Goal: Task Accomplishment & Management: Manage account settings

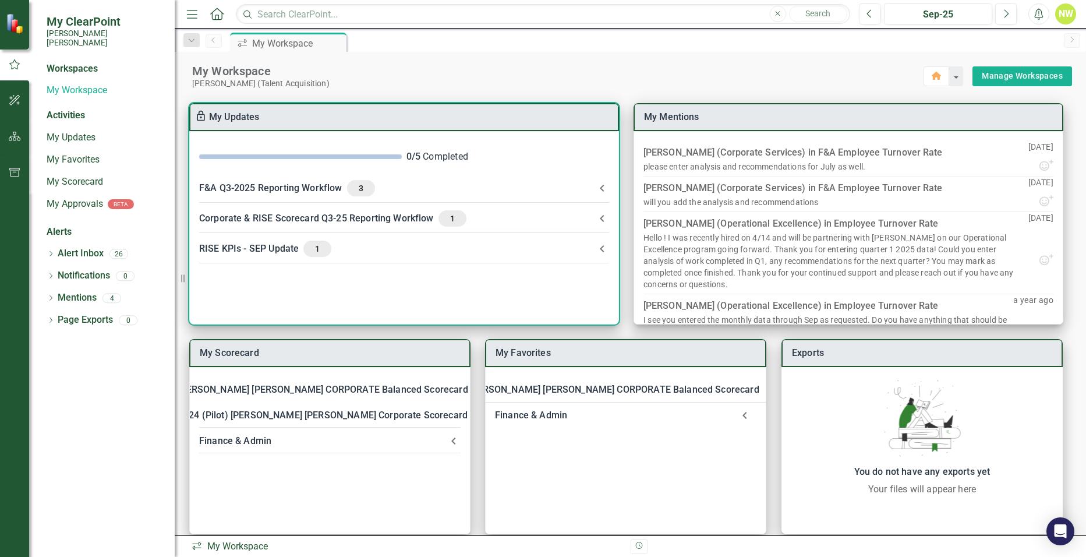
click at [312, 188] on div "F&A Q3-2025 Reporting Workflow 3" at bounding box center [397, 188] width 396 height 16
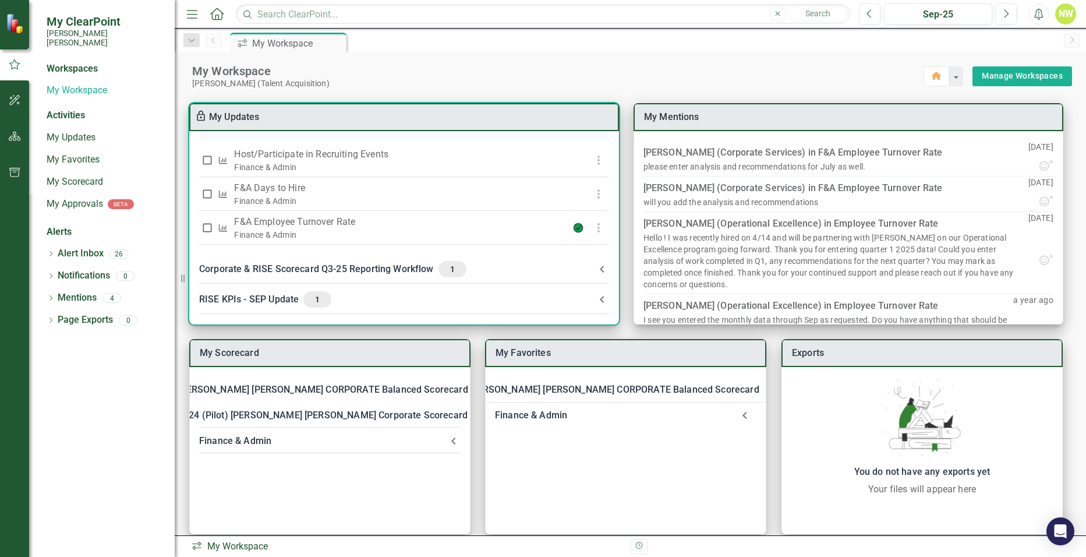
scroll to position [291, 0]
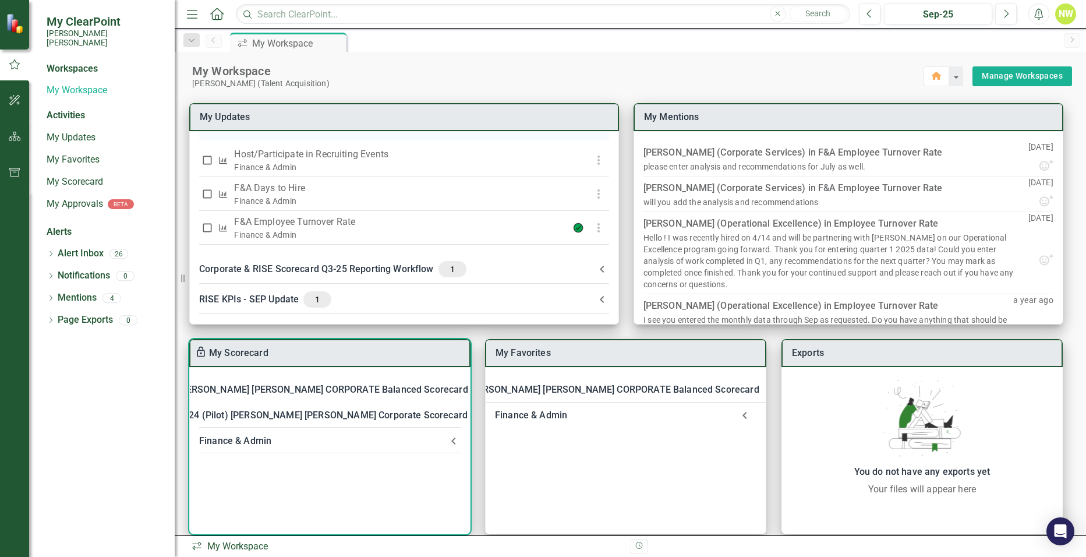
click at [345, 388] on div "[PERSON_NAME] [PERSON_NAME] CORPORATE Balanced Scorecard" at bounding box center [323, 389] width 290 height 16
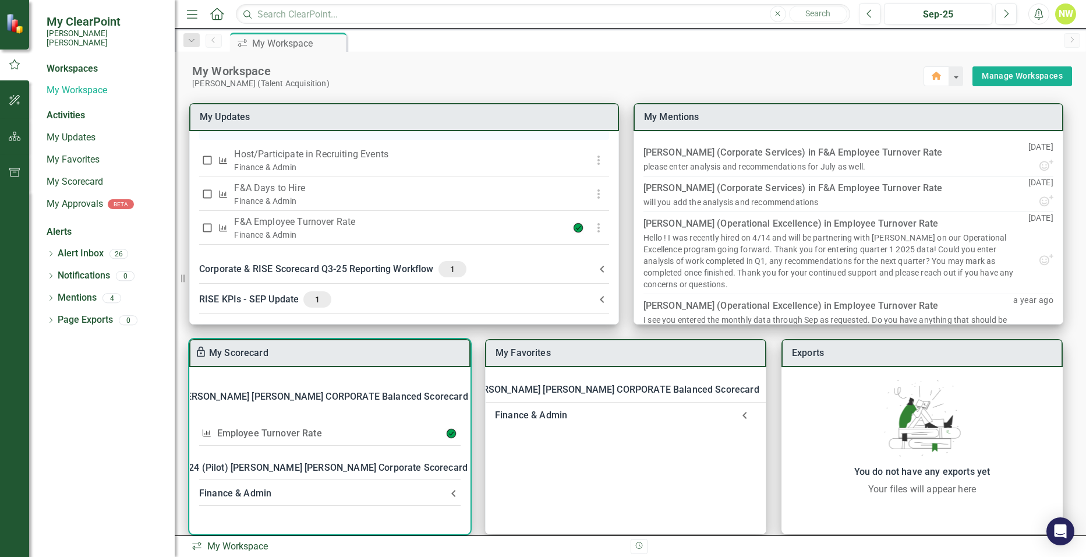
click at [281, 436] on link "Employee Turnover Rate​" at bounding box center [269, 432] width 105 height 11
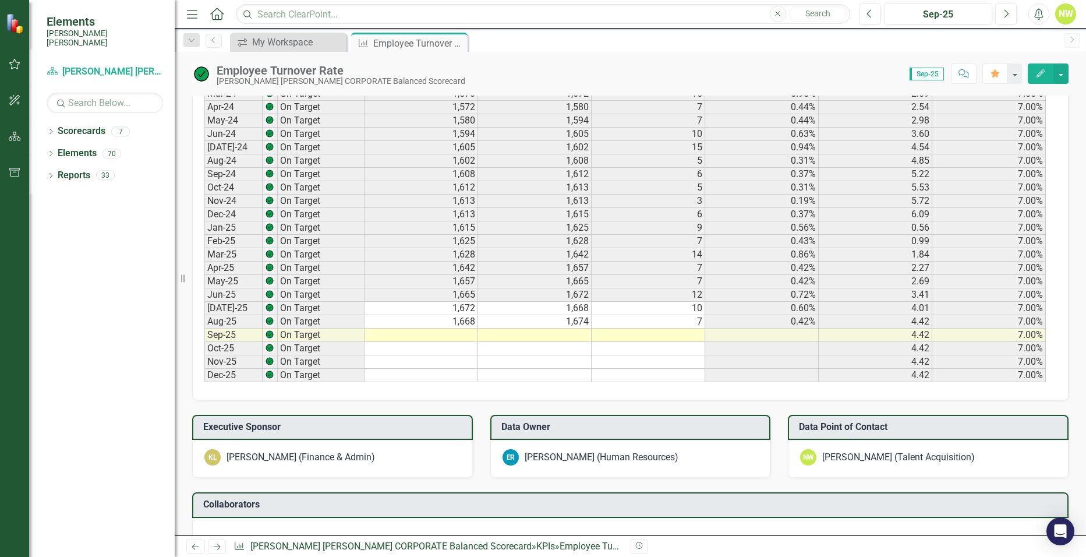
scroll to position [699, 0]
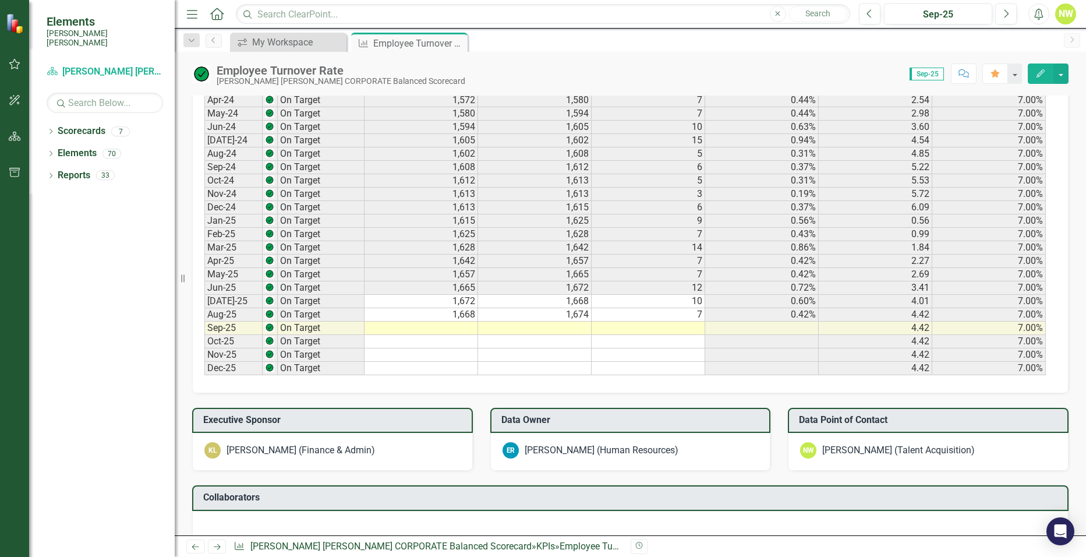
click at [434, 327] on td at bounding box center [421, 327] width 114 height 13
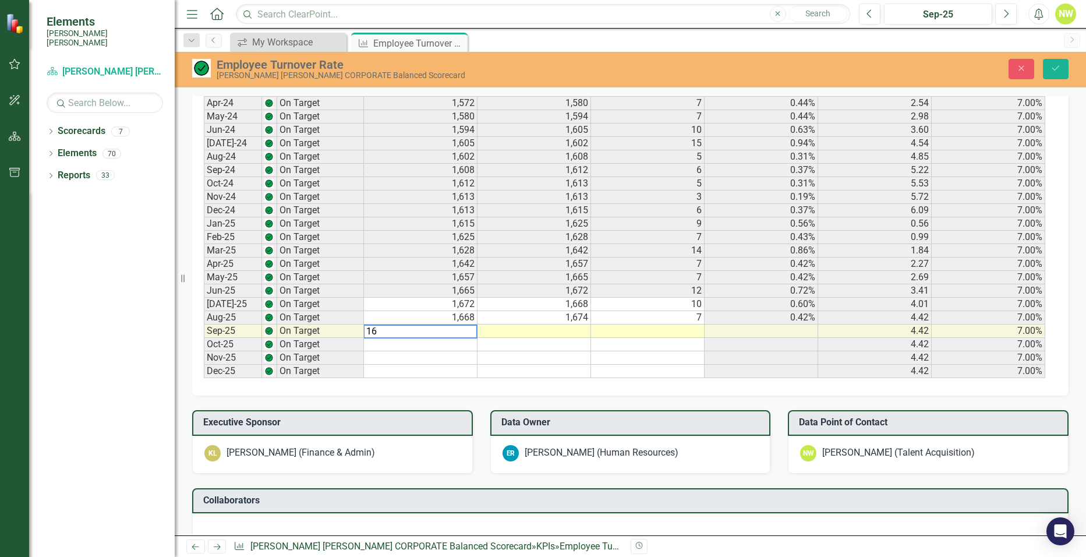
scroll to position [701, 0]
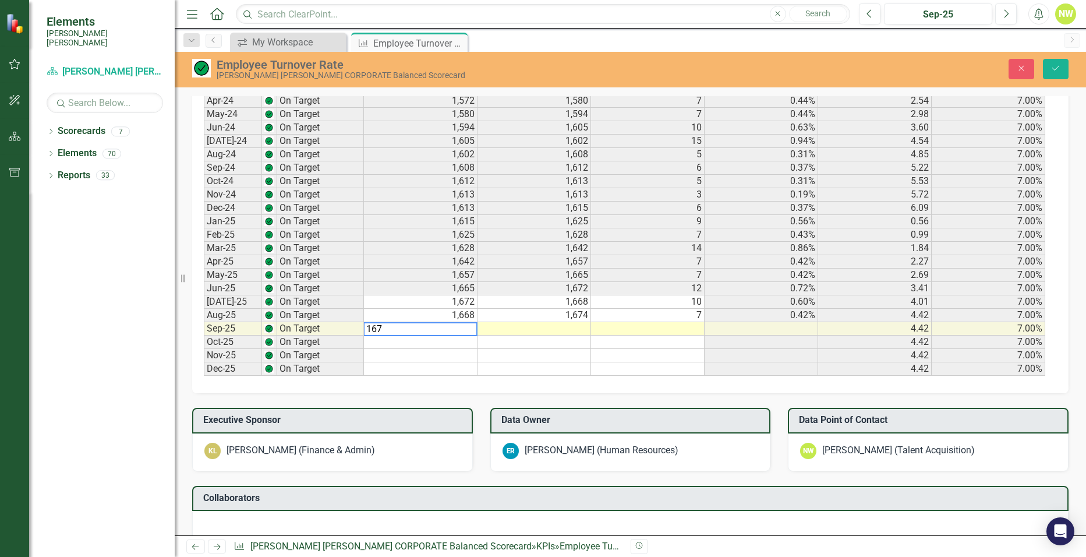
type textarea "1674"
type textarea "1683"
type textarea "11"
click at [1059, 66] on icon "Save" at bounding box center [1055, 68] width 10 height 8
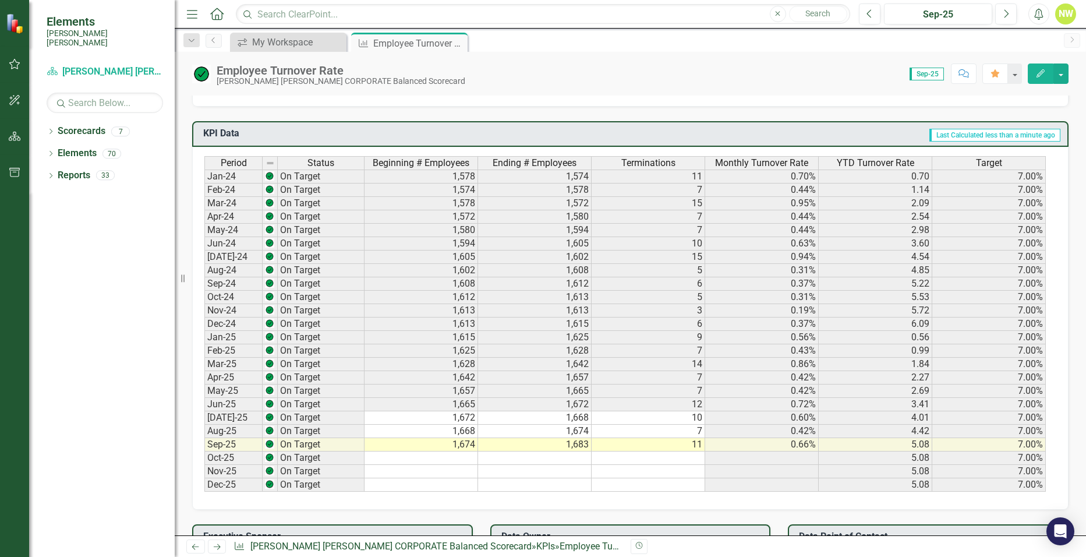
scroll to position [640, 0]
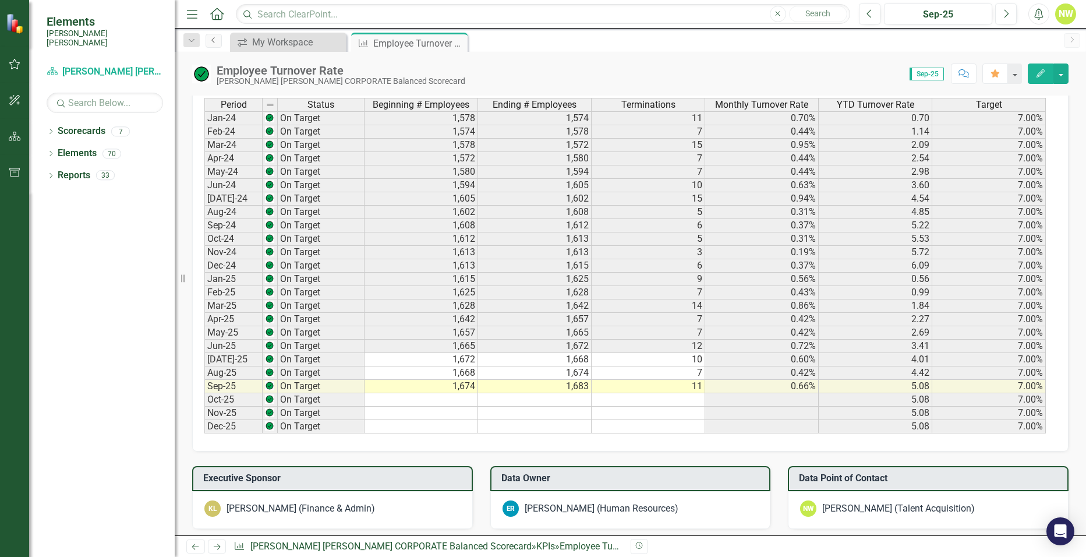
click at [210, 40] on icon "Previous" at bounding box center [213, 40] width 9 height 7
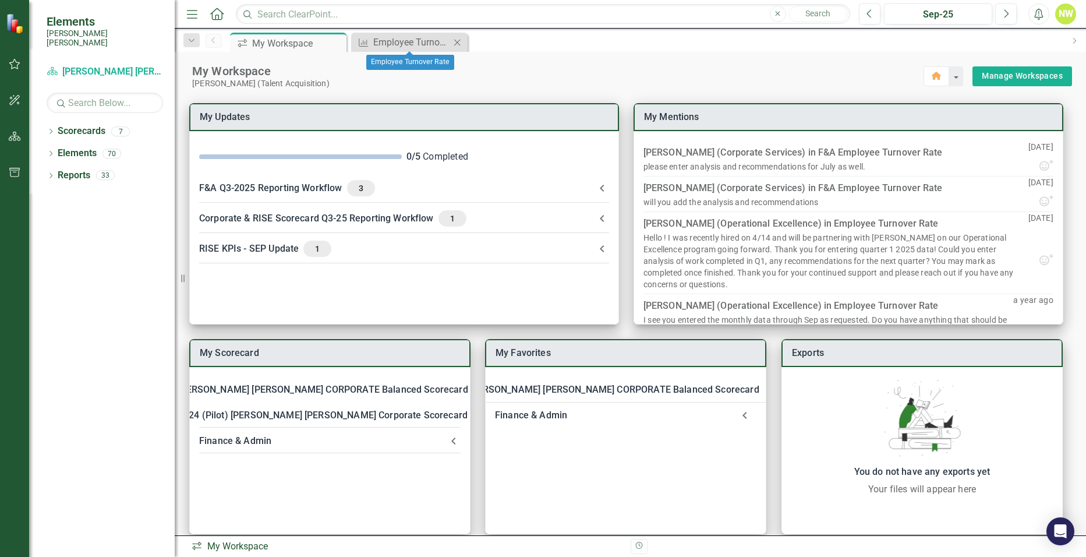
click at [456, 41] on icon "Close" at bounding box center [457, 42] width 12 height 9
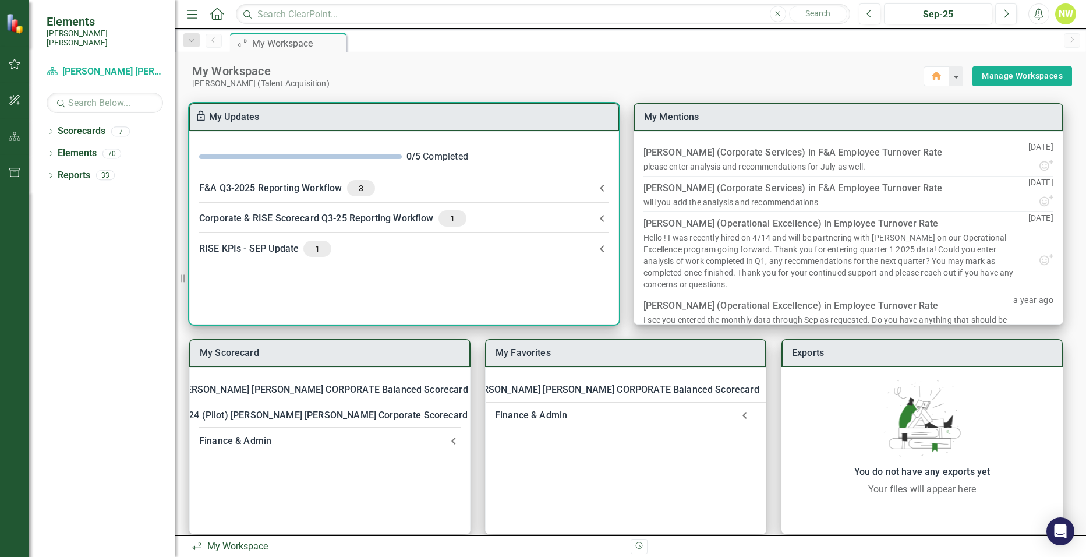
click at [598, 220] on icon at bounding box center [602, 218] width 14 height 14
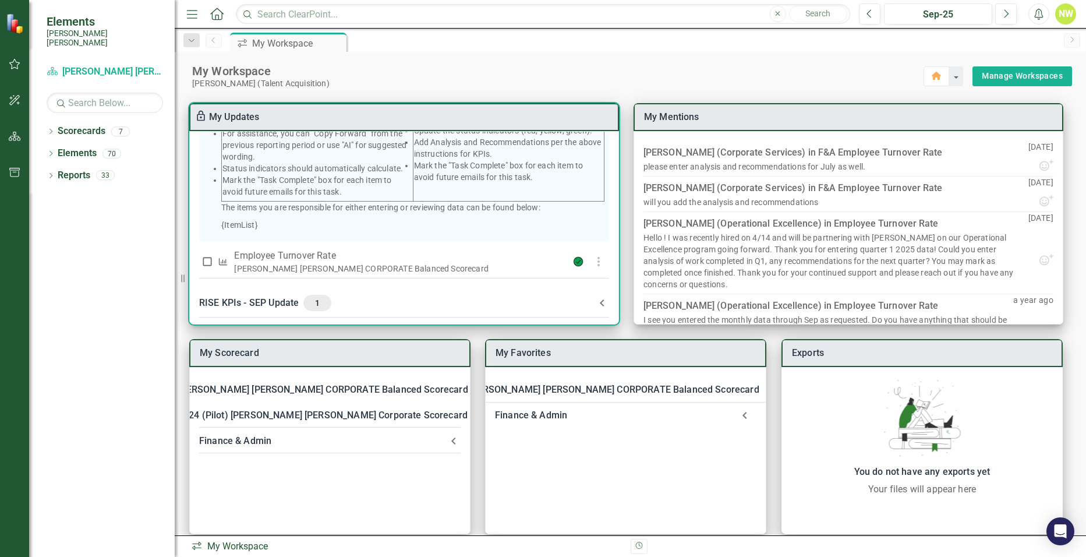
scroll to position [280, 0]
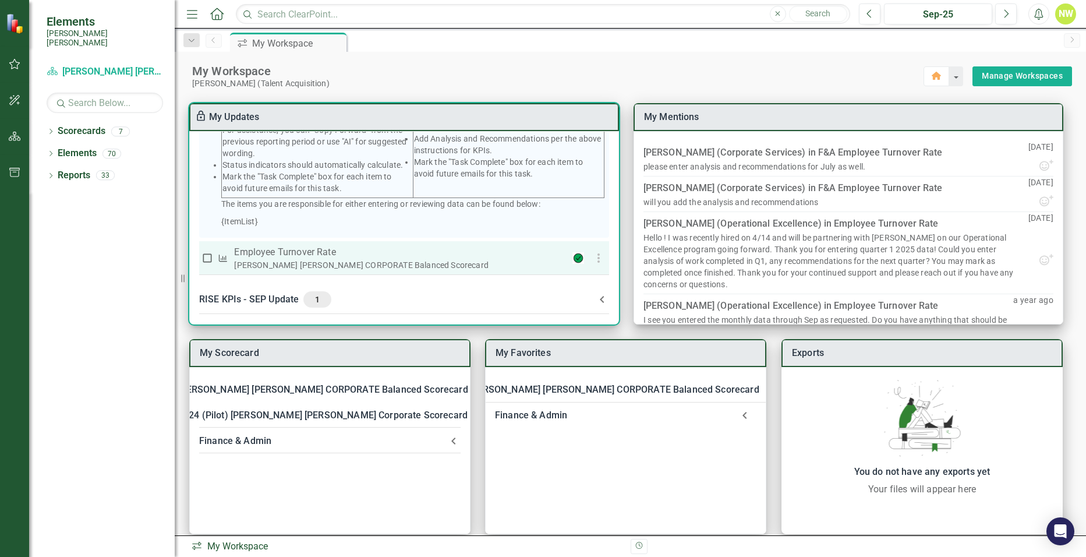
click at [207, 257] on input "checkbox" at bounding box center [207, 258] width 12 height 12
checkbox input "true"
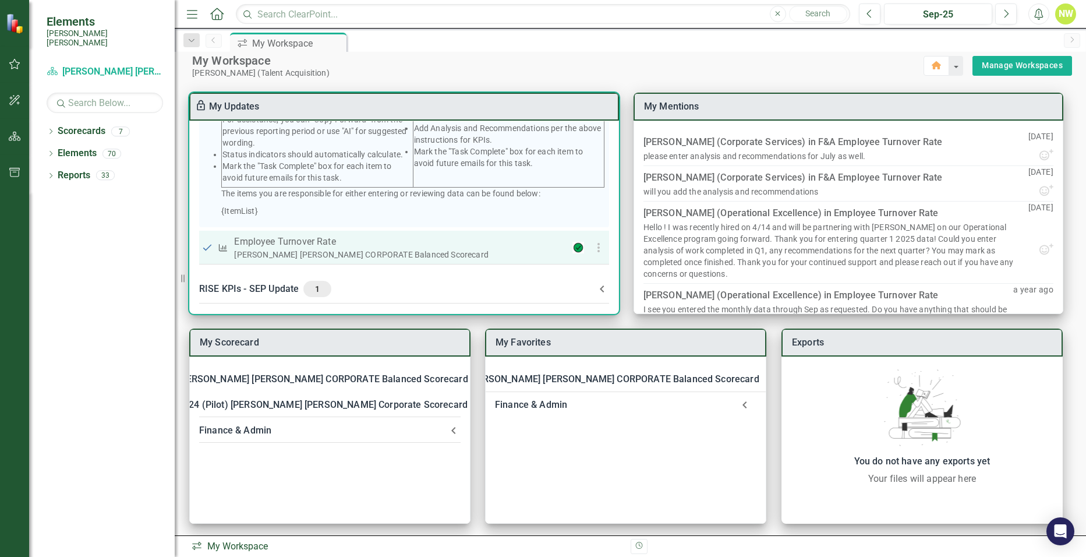
scroll to position [13, 0]
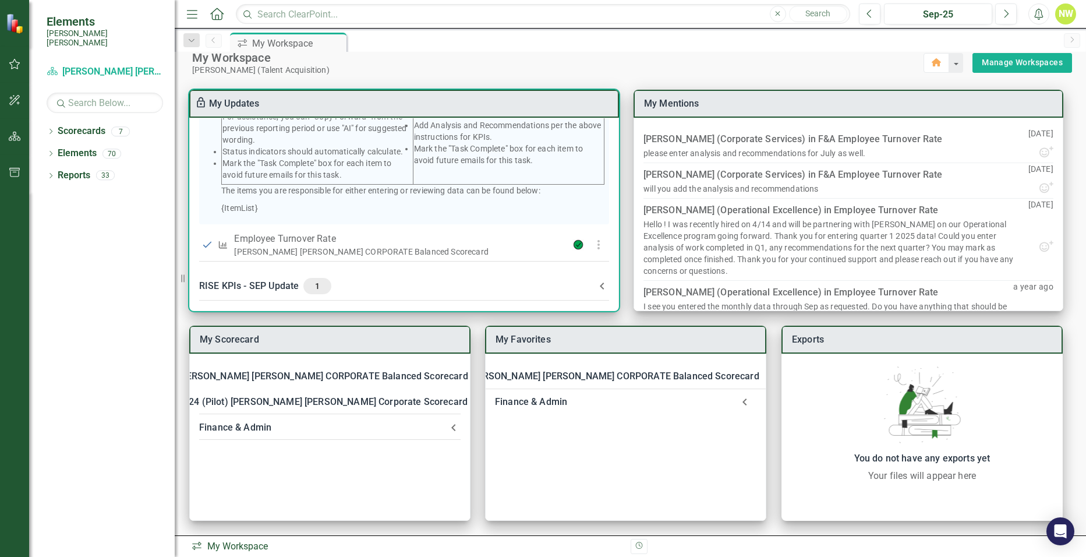
click at [595, 284] on icon at bounding box center [602, 286] width 14 height 14
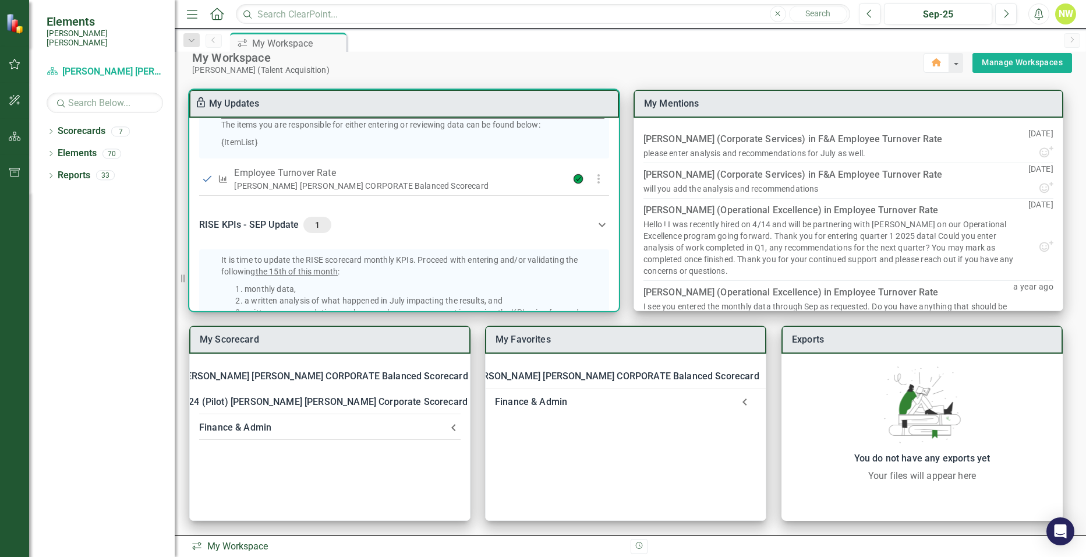
scroll to position [567, 0]
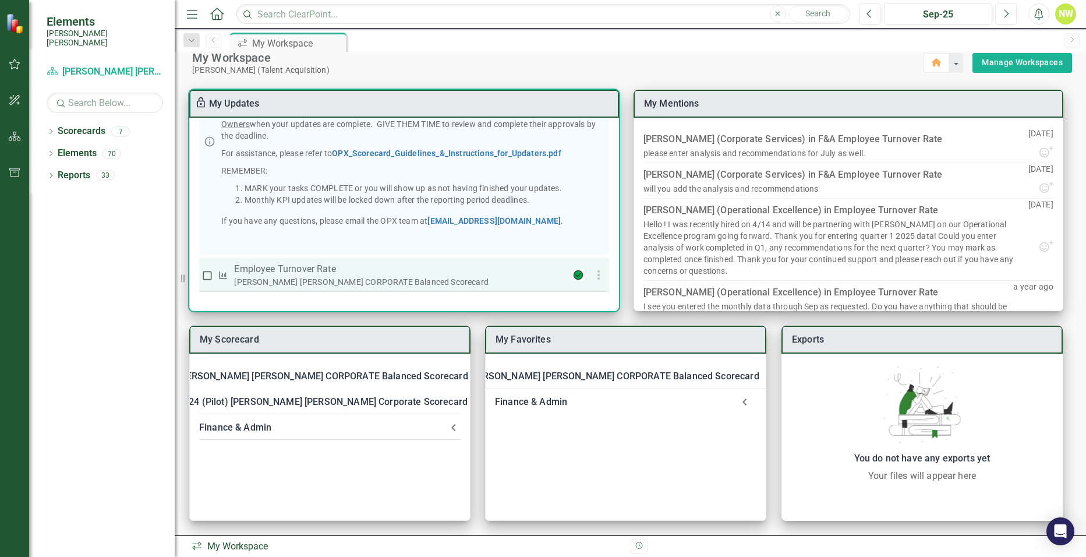
click at [235, 272] on p "Employee Turnover Rate​" at bounding box center [396, 269] width 325 height 14
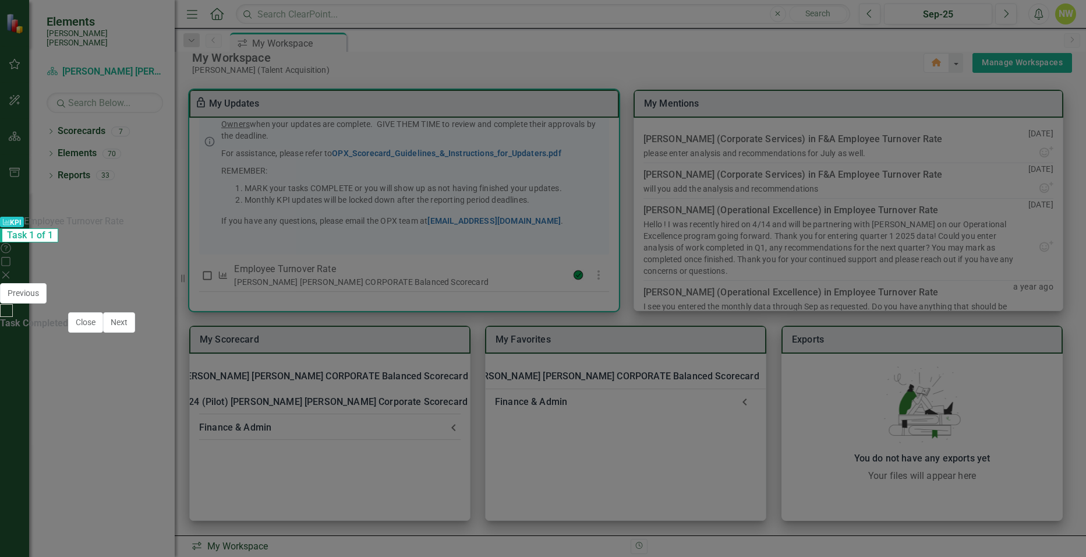
scroll to position [58, 0]
click at [13, 317] on div at bounding box center [6, 310] width 13 height 13
click at [16, 319] on input "Task Completed" at bounding box center [7, 310] width 18 height 18
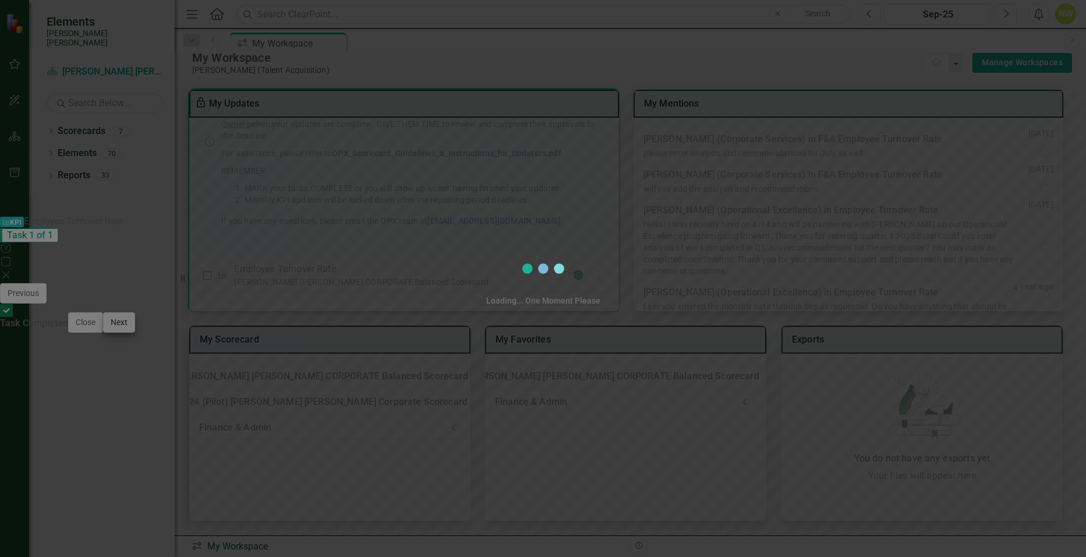
checkbox input "true"
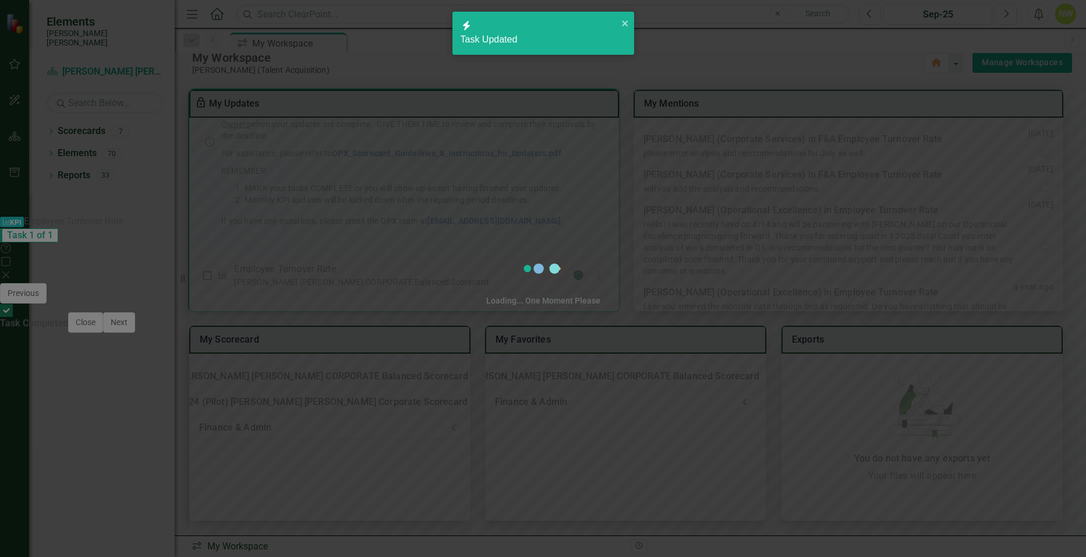
checkbox input "true"
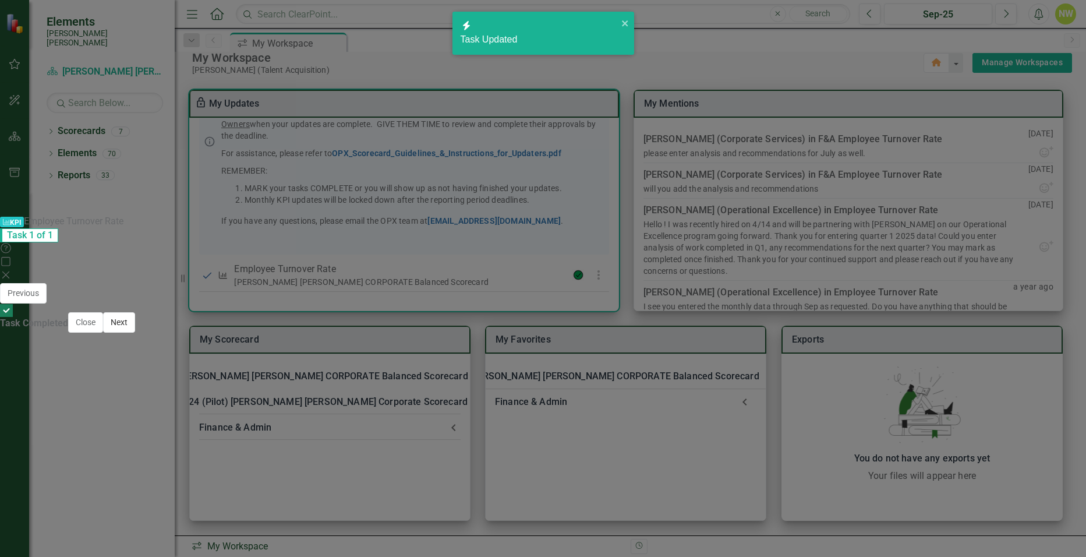
click at [135, 332] on button "Next" at bounding box center [119, 322] width 32 height 20
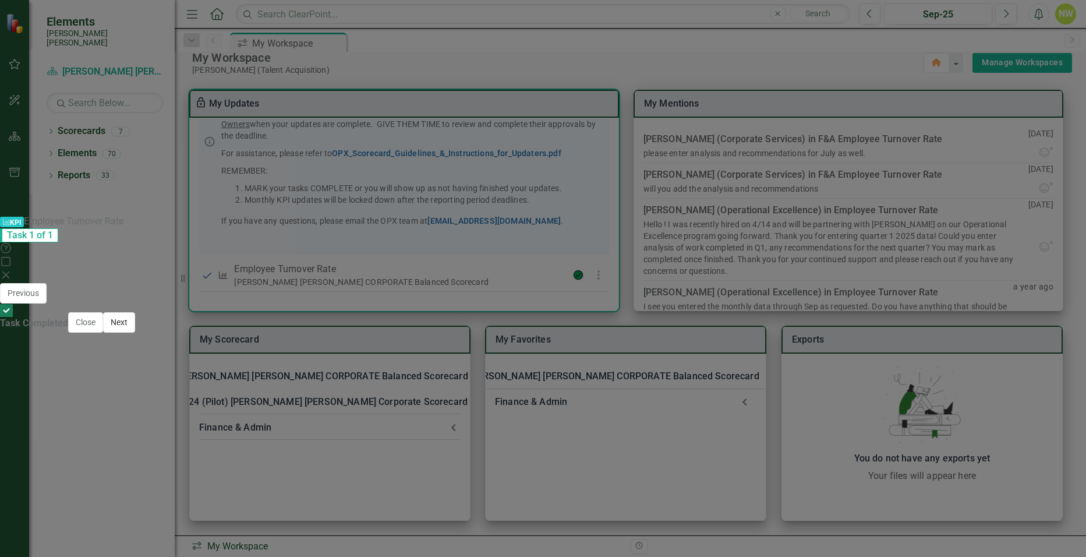
click at [135, 332] on button "Next" at bounding box center [119, 322] width 32 height 20
click at [12, 270] on icon "Close" at bounding box center [6, 274] width 12 height 9
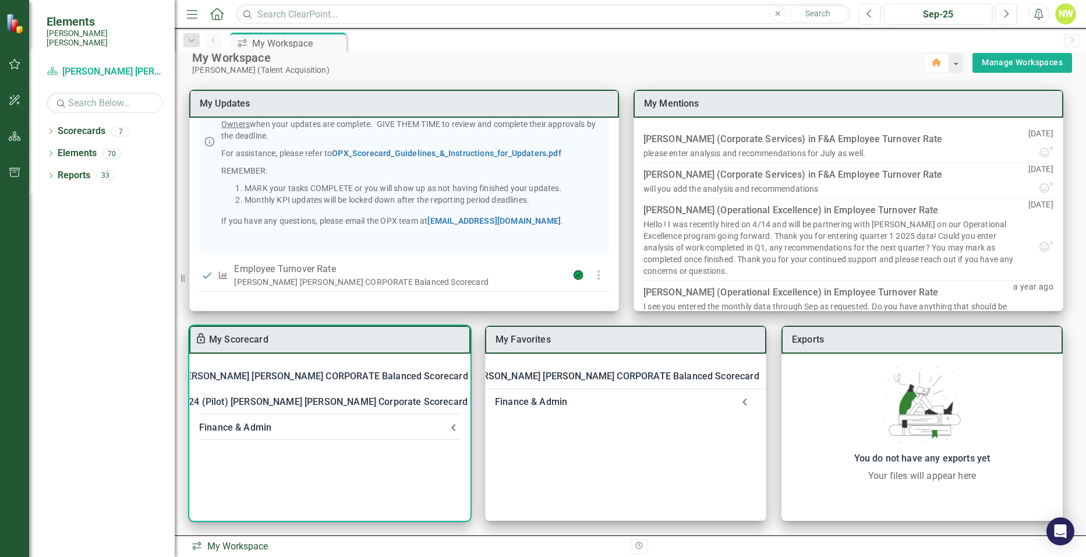
click at [276, 426] on div "Finance & Admin" at bounding box center [322, 427] width 247 height 16
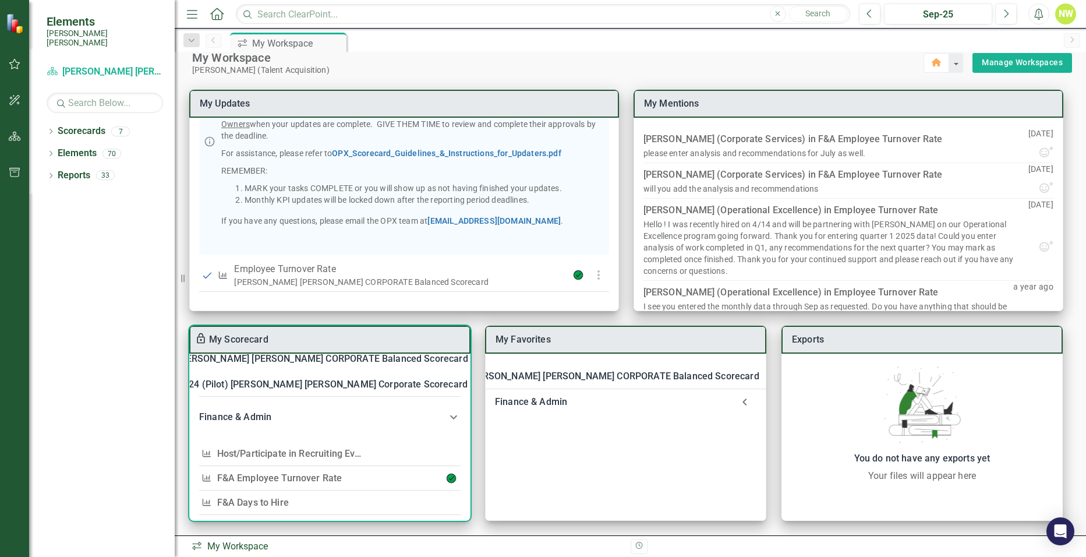
scroll to position [31, 0]
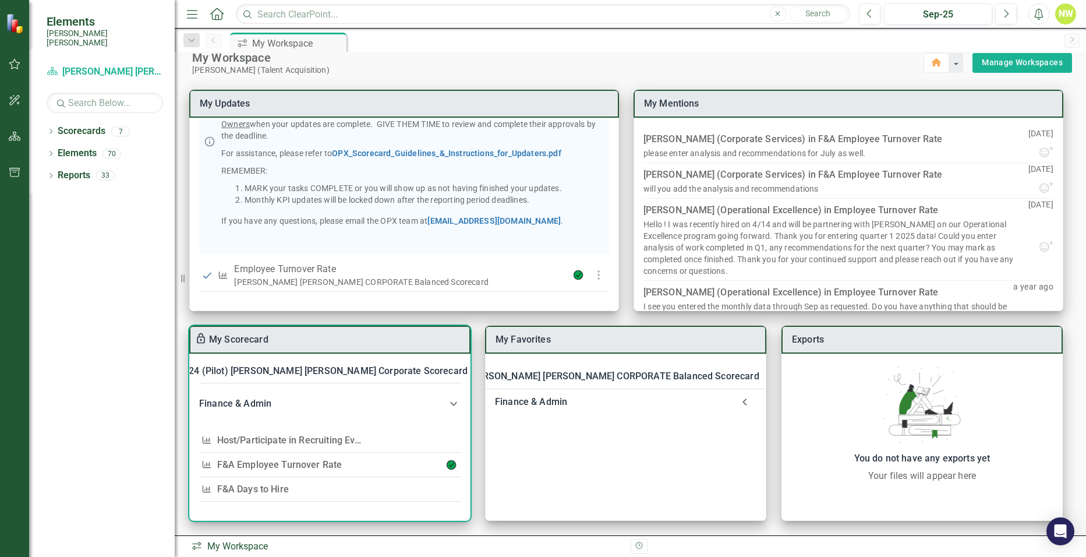
click at [233, 463] on link "F&A Employee Turnover Rate​" at bounding box center [279, 464] width 125 height 11
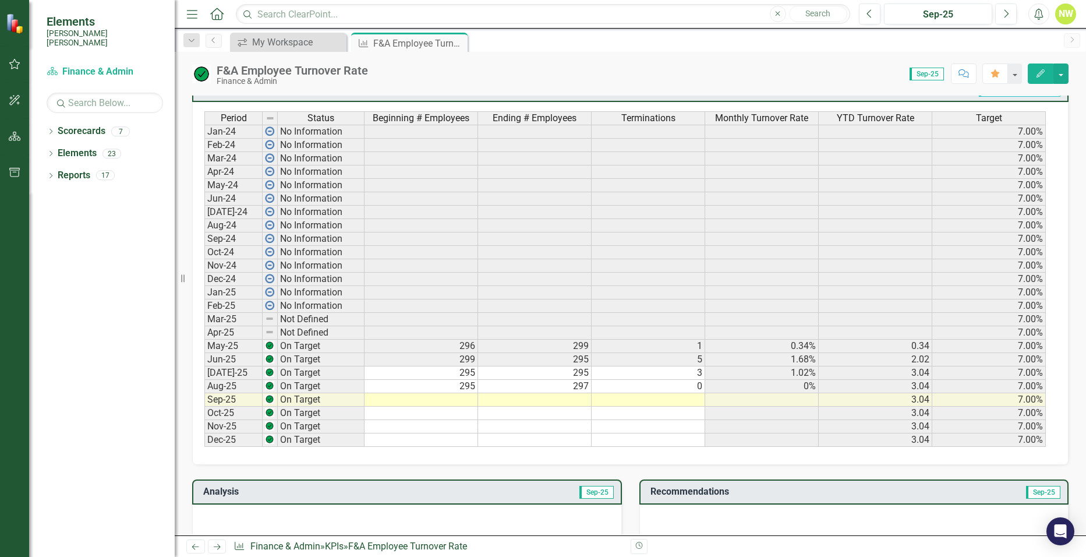
scroll to position [524, 0]
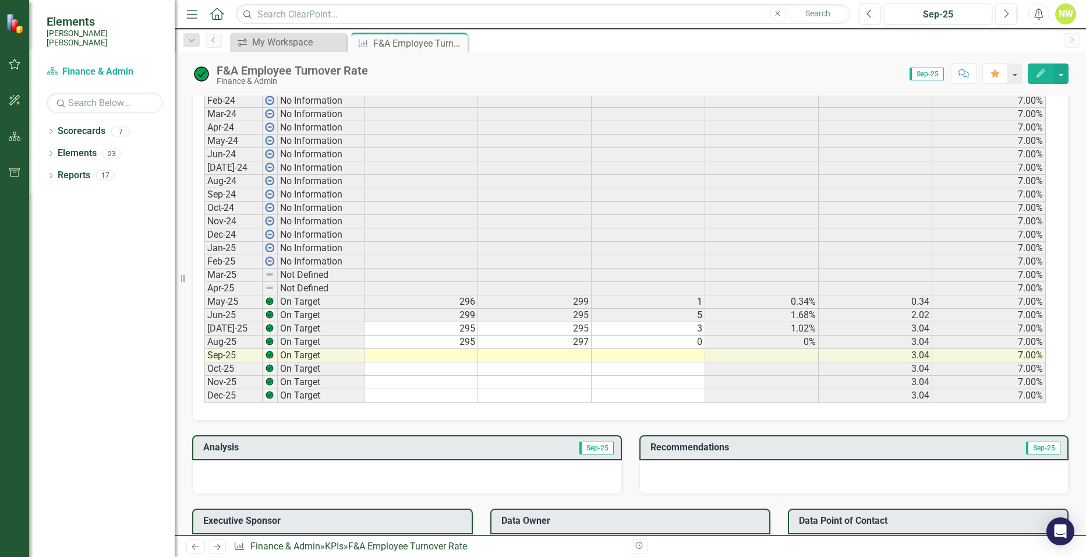
click at [445, 351] on td at bounding box center [421, 355] width 114 height 13
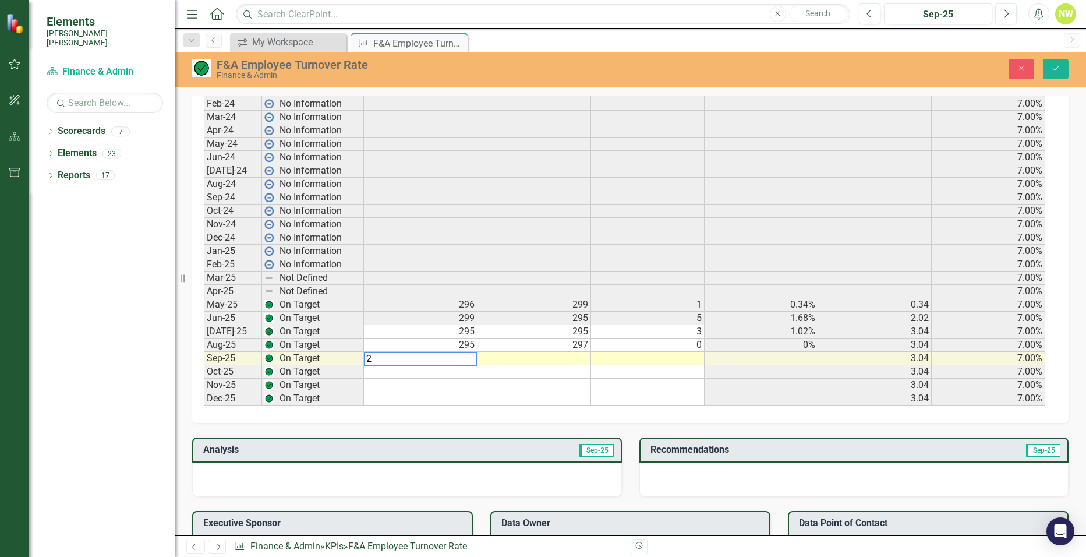
scroll to position [526, 0]
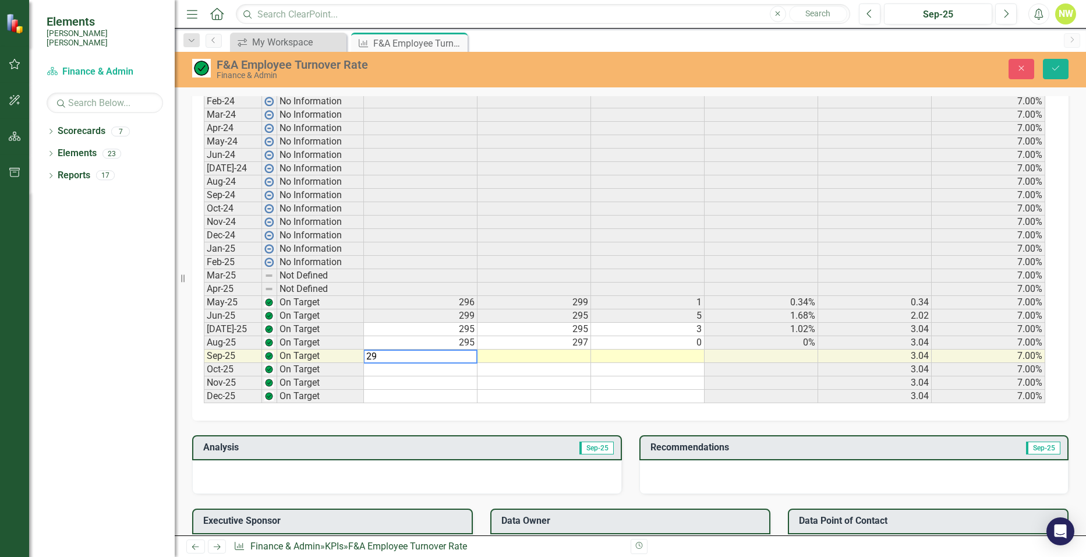
type textarea "297"
type textarea "299"
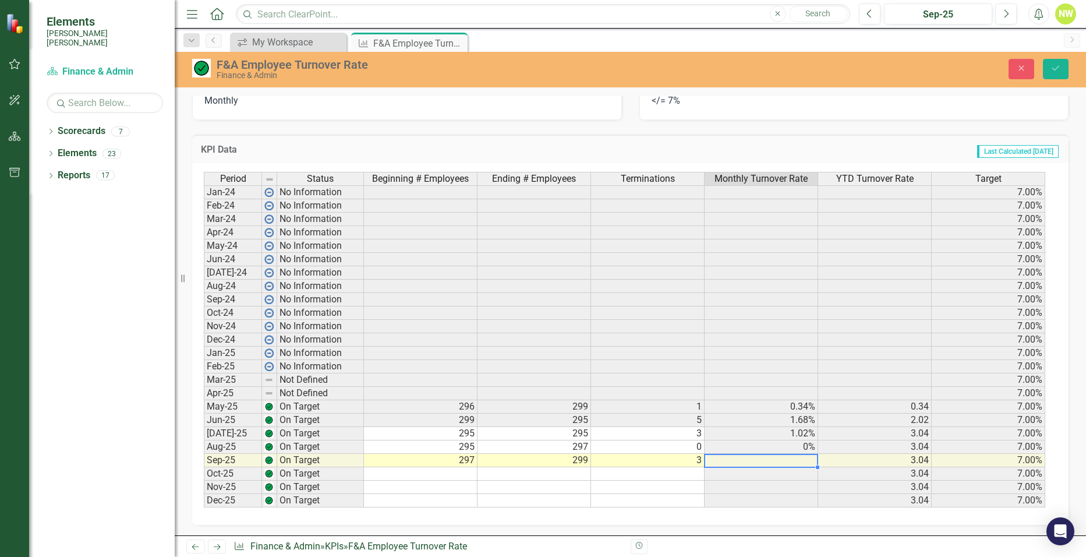
scroll to position [410, 0]
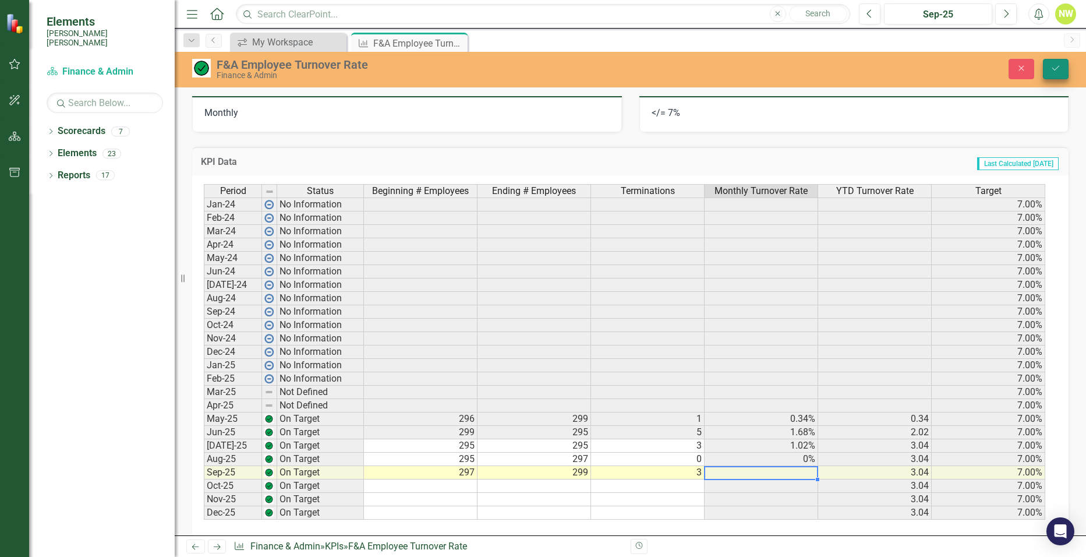
type textarea "3"
click at [1053, 69] on icon "submit" at bounding box center [1055, 68] width 7 height 5
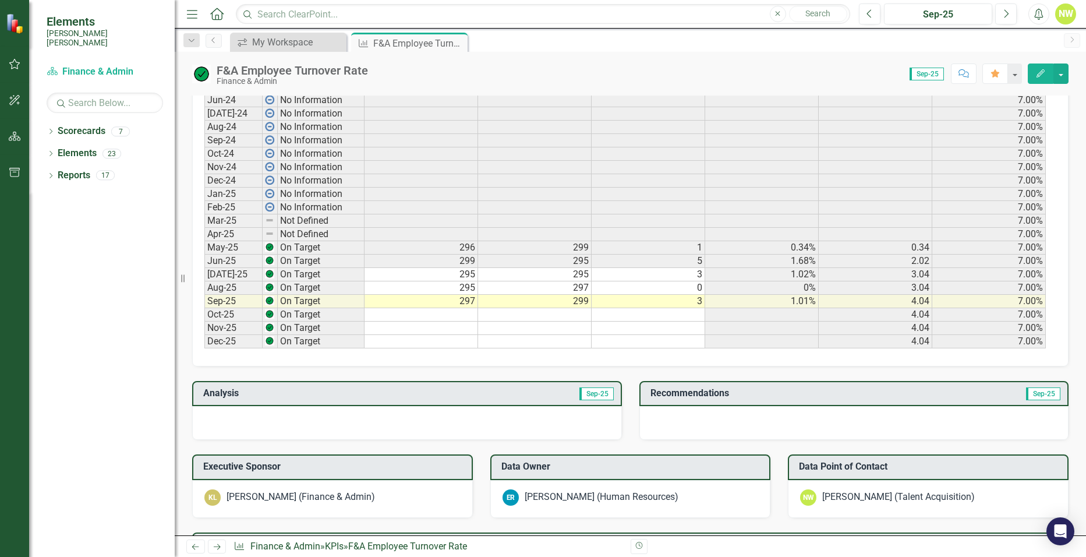
scroll to position [345, 0]
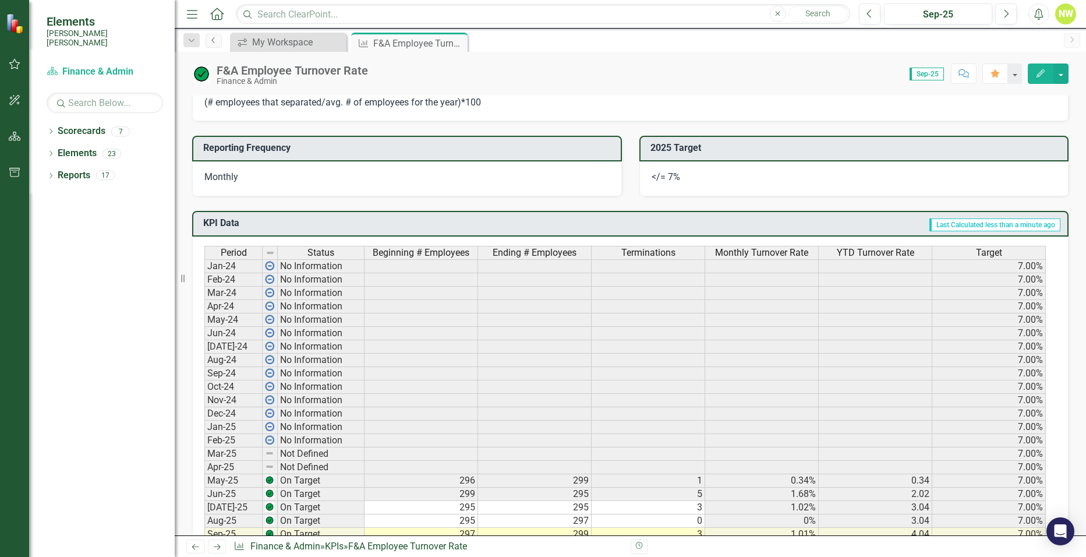
click at [213, 41] on icon "Previous" at bounding box center [213, 40] width 9 height 7
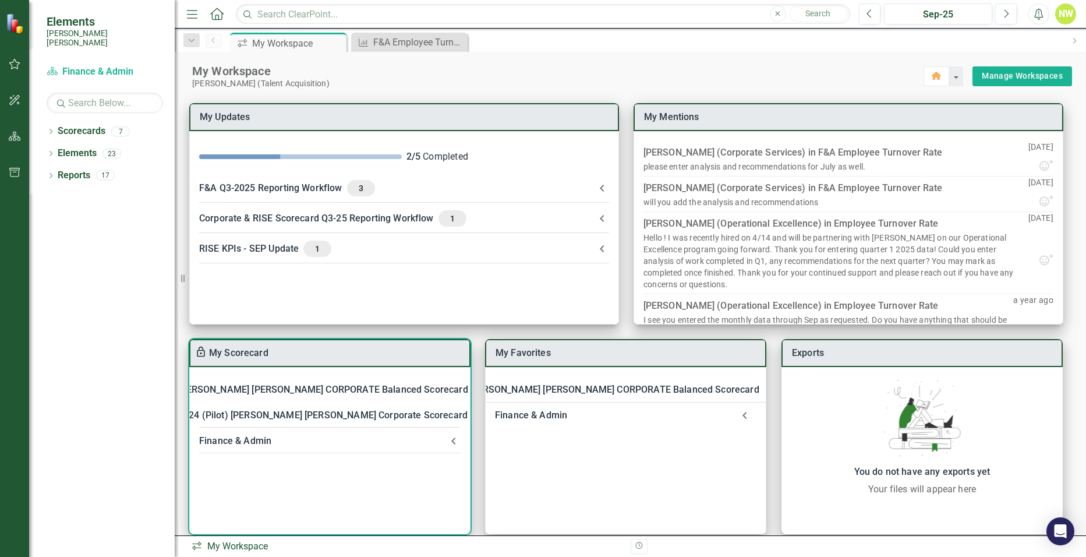
click at [259, 438] on div "Finance & Admin" at bounding box center [322, 441] width 247 height 16
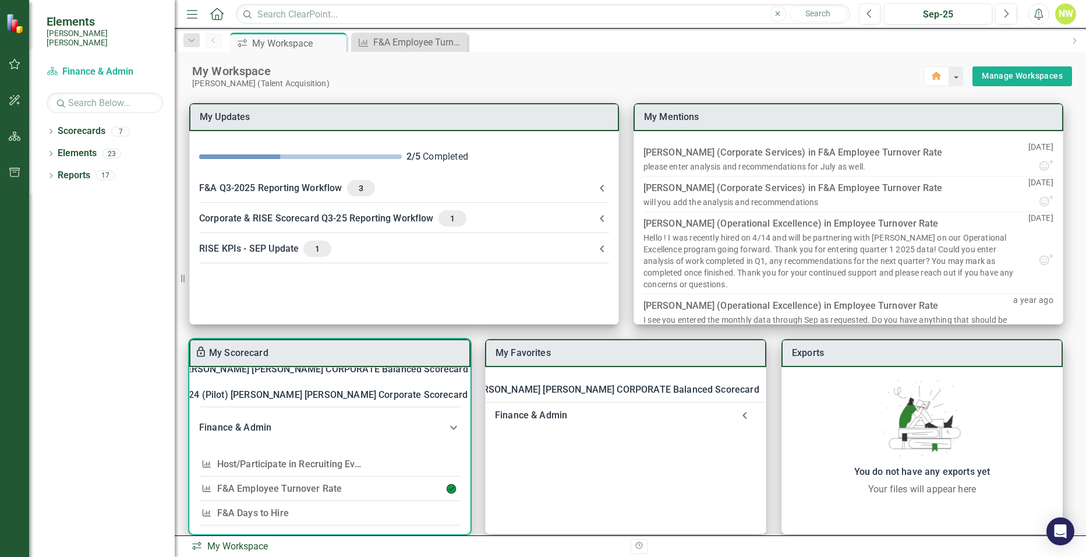
scroll to position [31, 0]
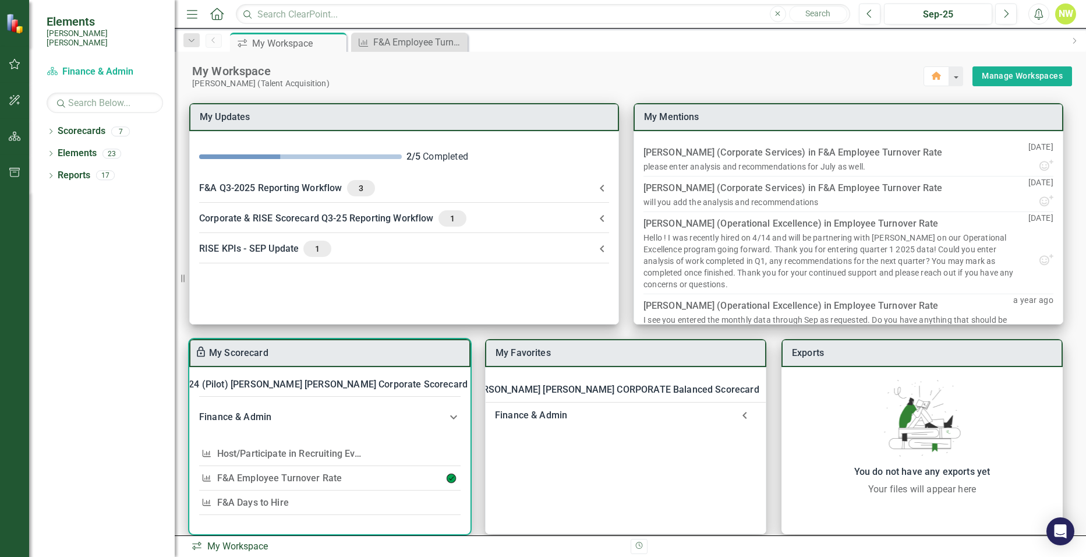
click at [292, 474] on link "F&A Employee Turnover Rate​" at bounding box center [279, 477] width 125 height 11
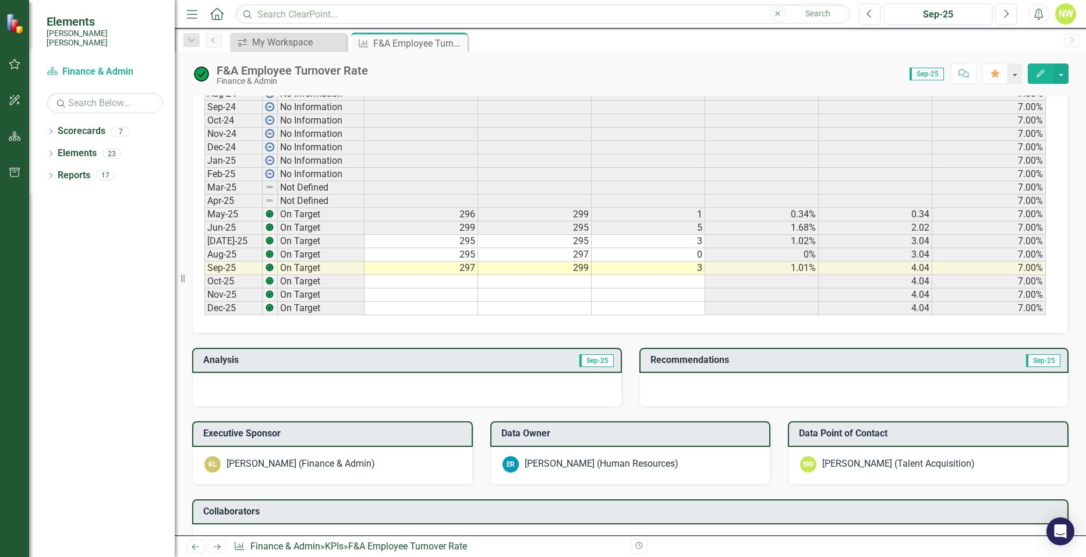
scroll to position [640, 0]
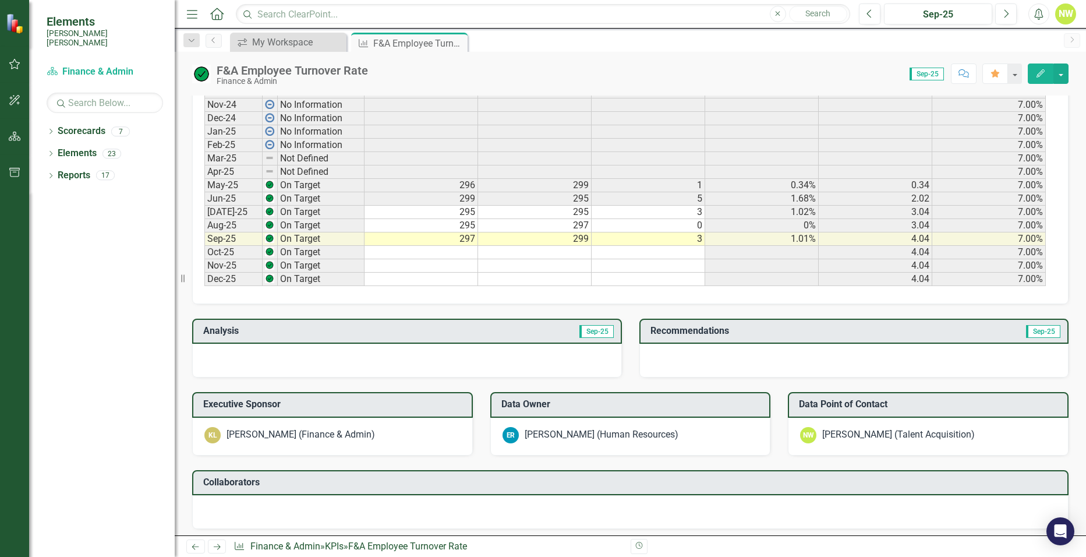
click at [594, 332] on span "Sep-25" at bounding box center [596, 331] width 34 height 13
click at [339, 361] on div at bounding box center [407, 361] width 430 height 34
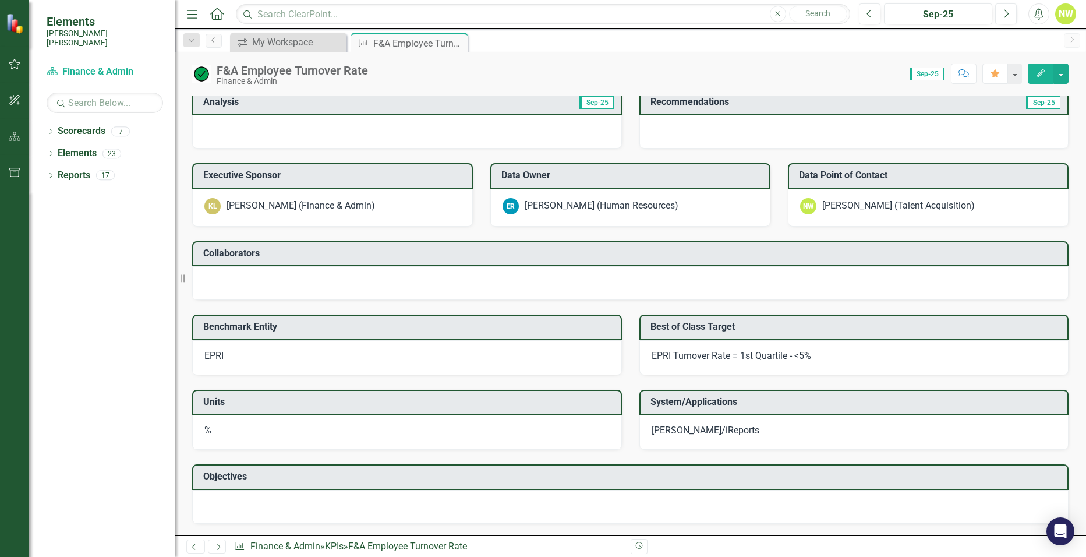
scroll to position [811, 0]
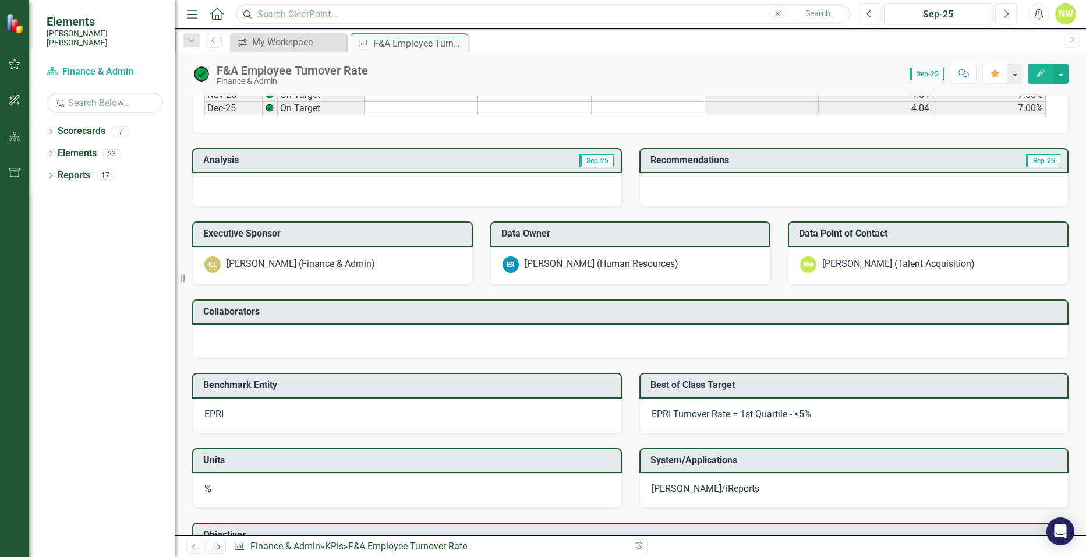
click at [552, 184] on div at bounding box center [407, 190] width 430 height 34
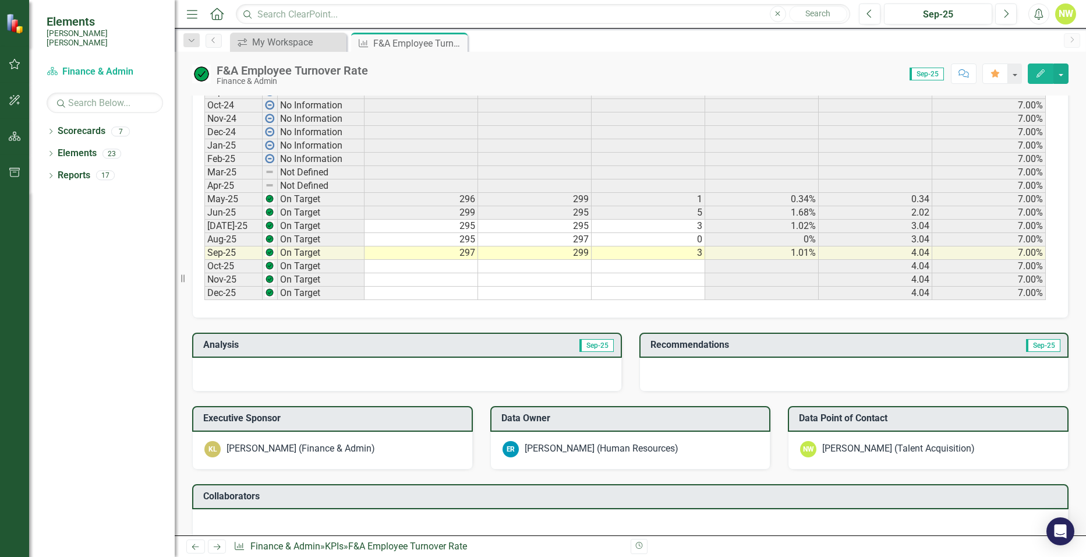
scroll to position [520, 0]
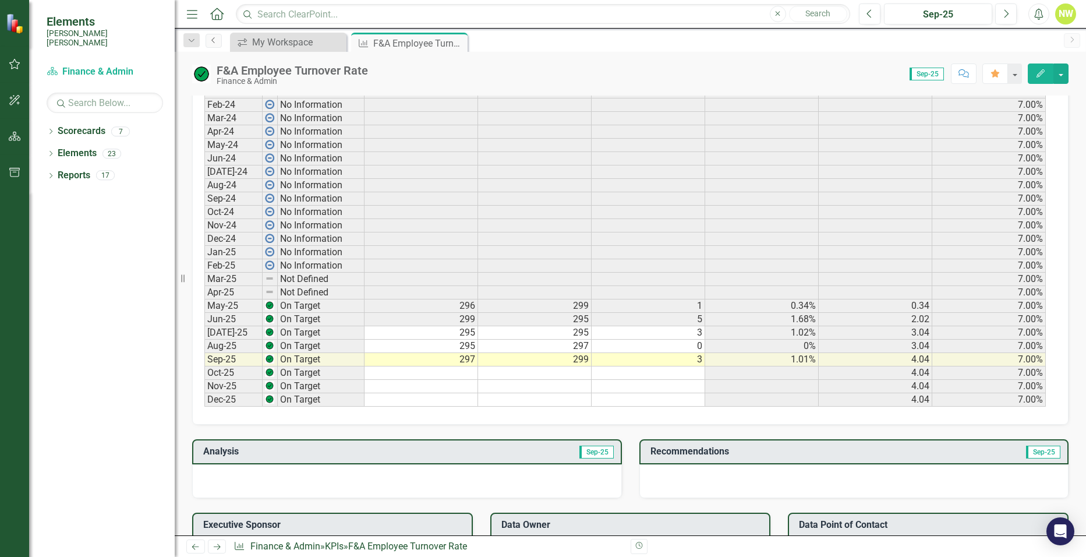
click at [215, 40] on icon "Previous" at bounding box center [213, 40] width 9 height 7
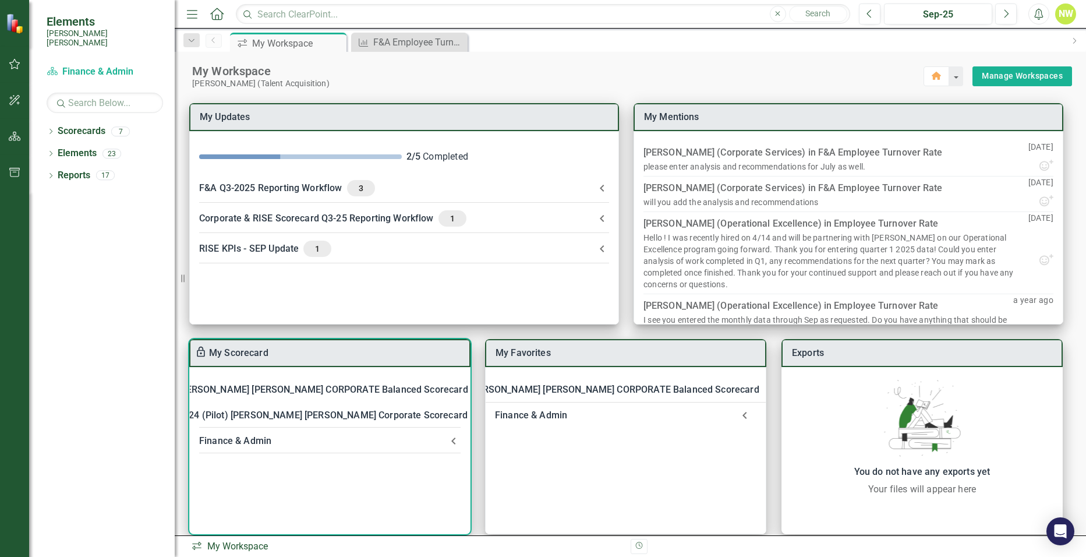
click at [343, 448] on div "Finance & Admin" at bounding box center [322, 441] width 247 height 16
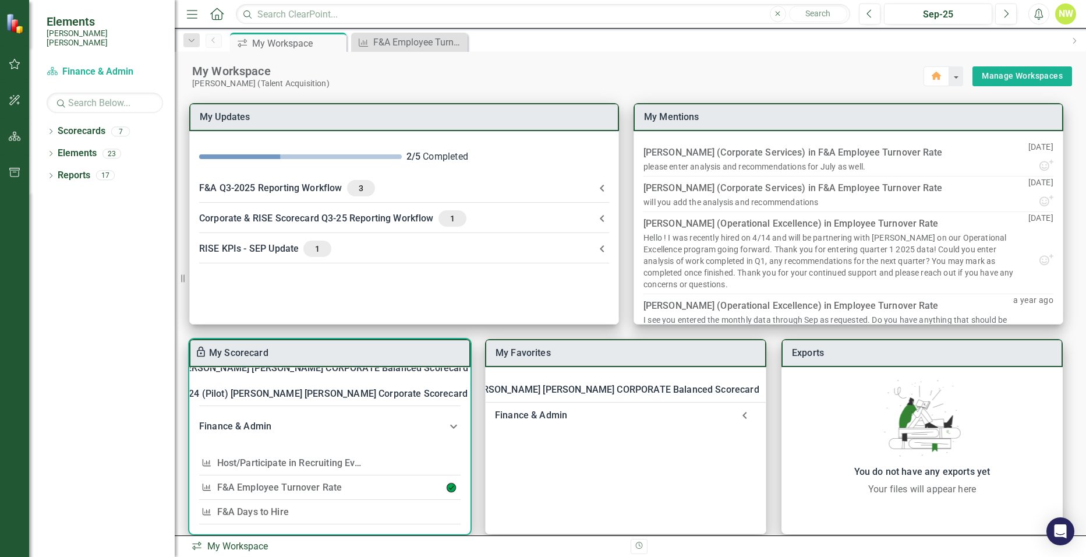
scroll to position [31, 0]
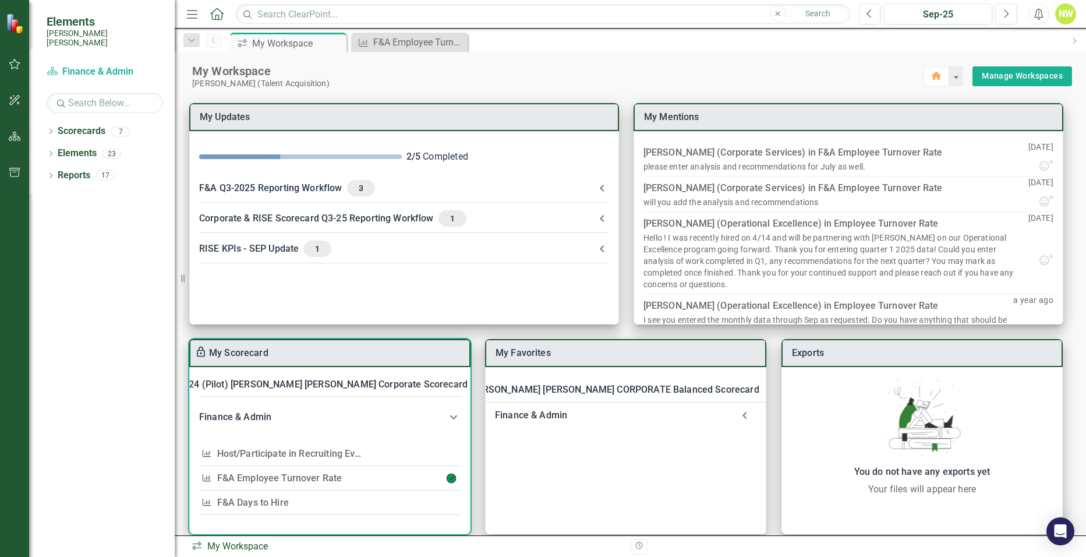
click at [271, 498] on link "F&A Days to Hire" at bounding box center [253, 502] width 72 height 11
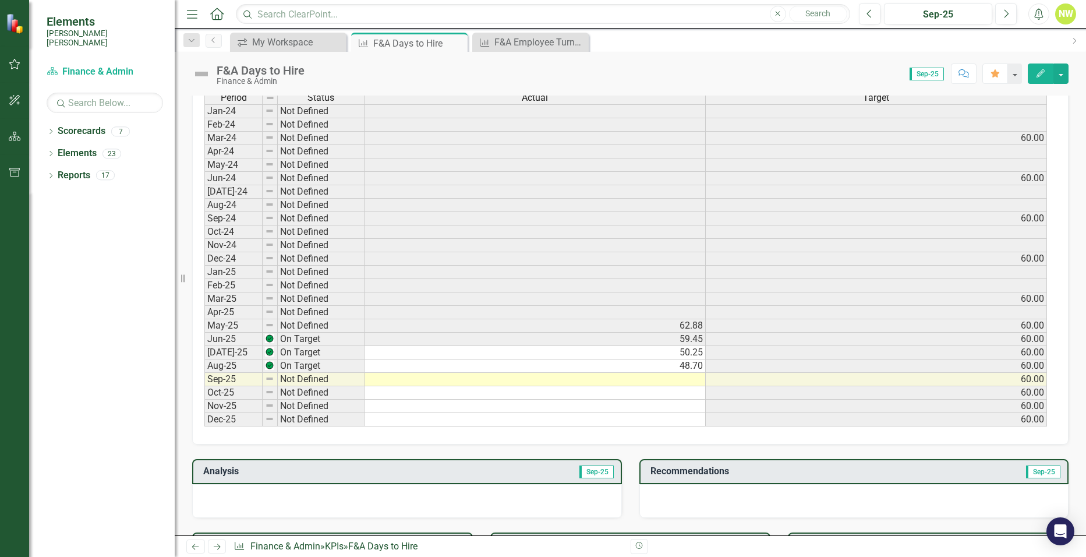
scroll to position [524, 0]
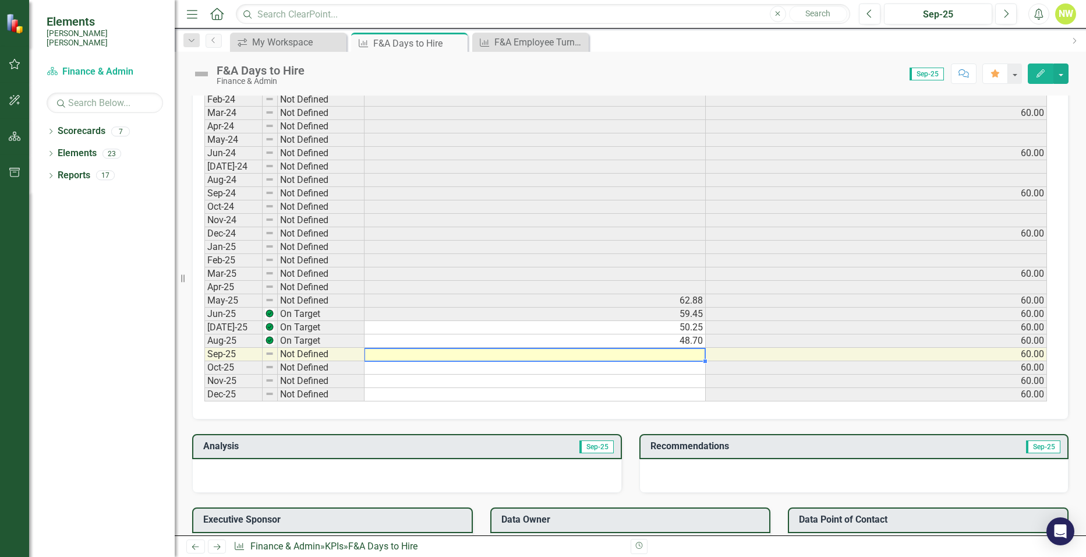
click at [427, 353] on td at bounding box center [534, 354] width 341 height 13
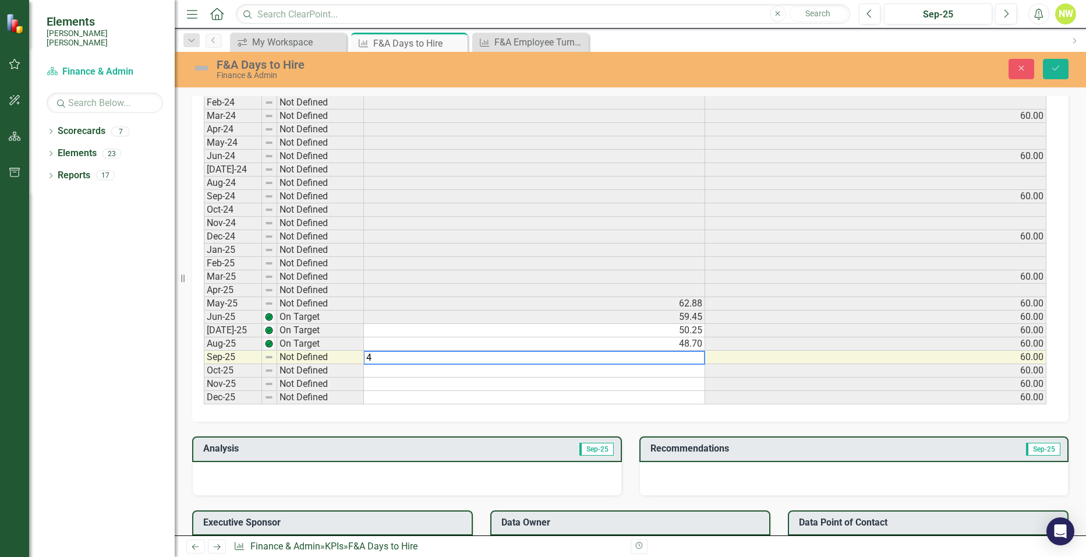
scroll to position [526, 0]
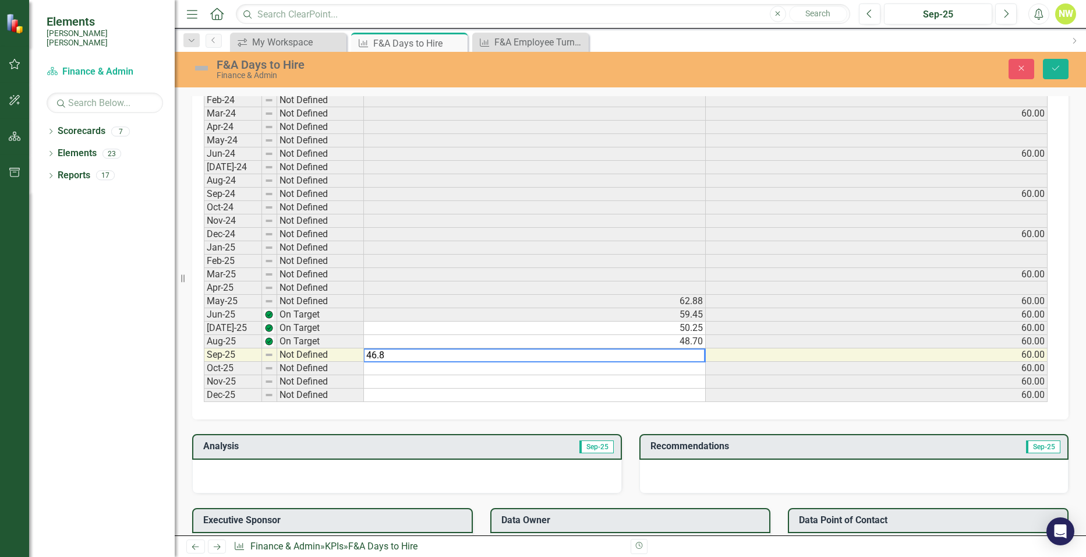
type textarea "46.86"
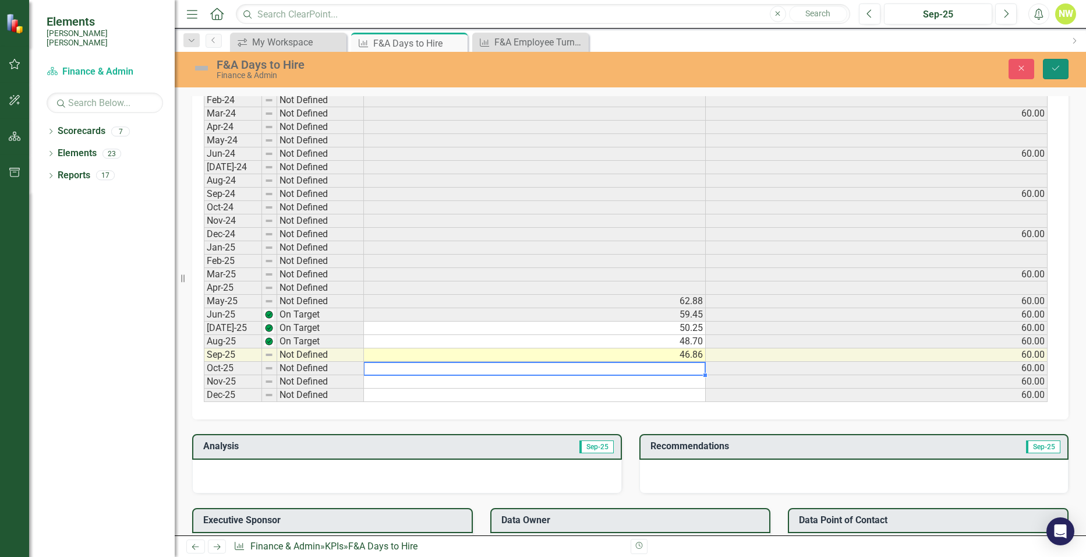
click at [1059, 64] on icon "Save" at bounding box center [1055, 68] width 10 height 8
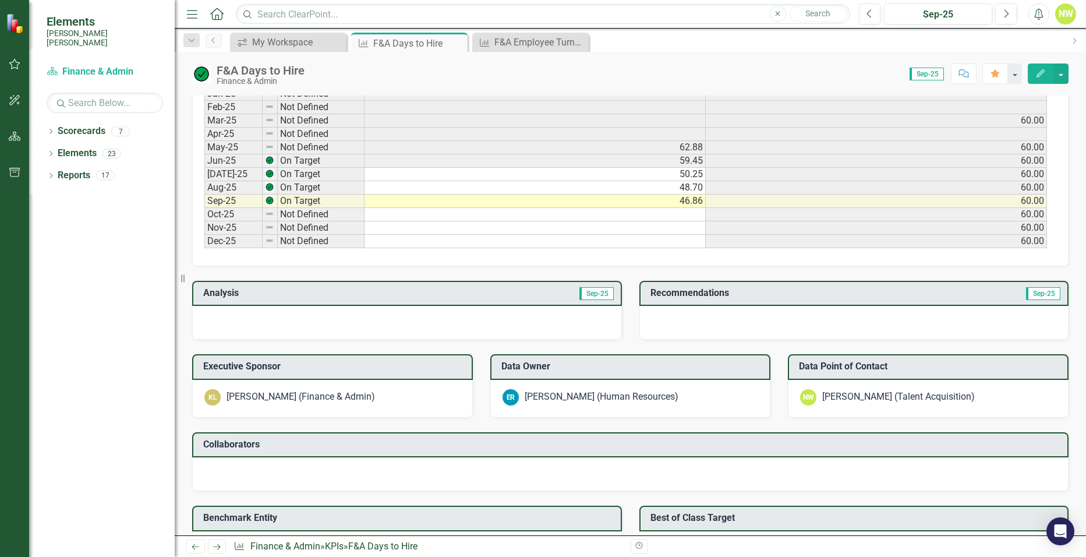
scroll to position [699, 0]
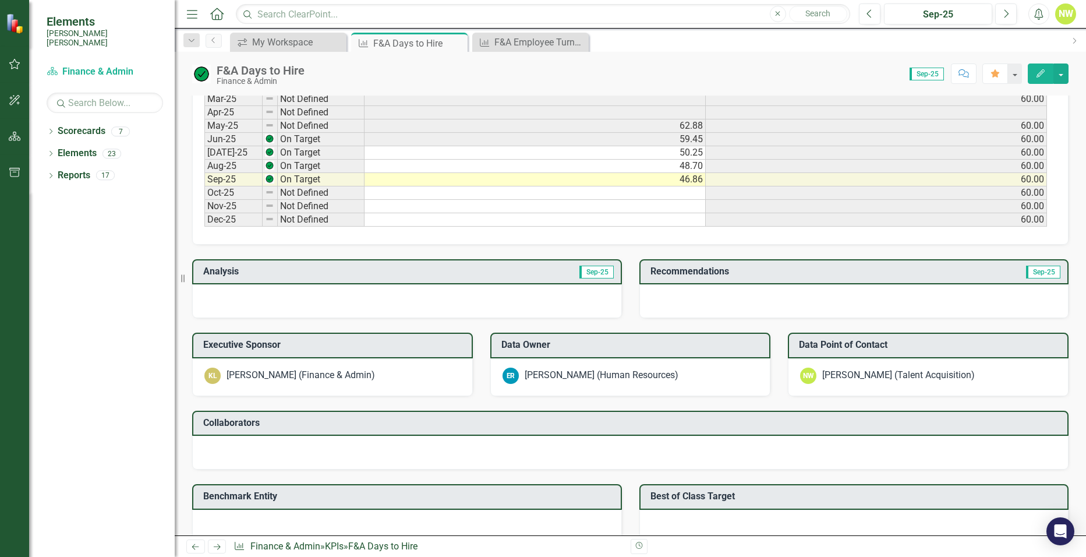
click at [245, 299] on div at bounding box center [407, 301] width 430 height 34
click at [239, 302] on div at bounding box center [407, 301] width 430 height 34
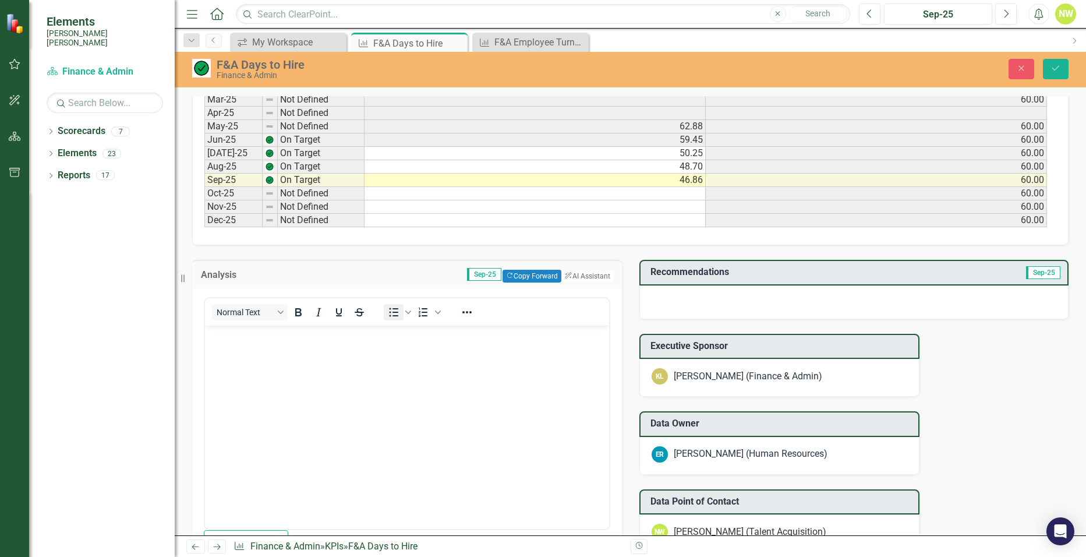
scroll to position [0, 0]
click at [515, 275] on button "Copy Forward Copy Forward" at bounding box center [531, 276] width 59 height 13
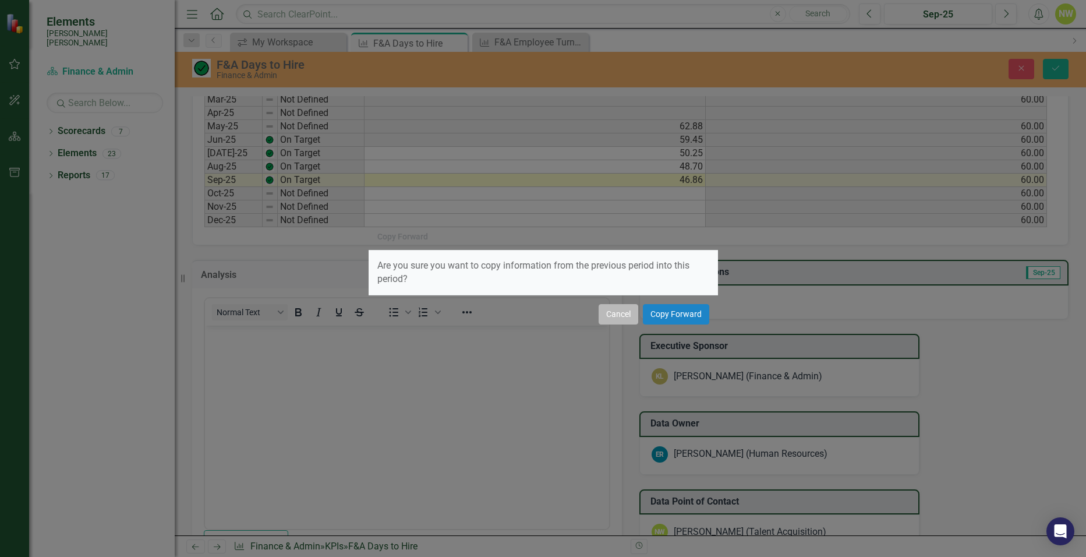
click at [618, 314] on button "Cancel" at bounding box center [619, 314] width 40 height 20
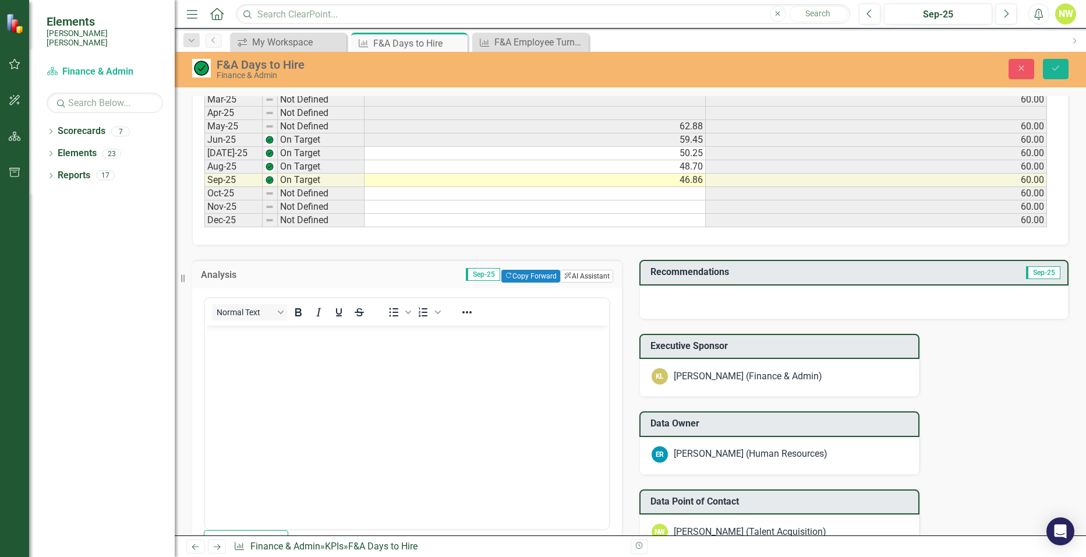
click at [572, 282] on button "ClearPoint AI AI Assistant" at bounding box center [586, 276] width 52 height 13
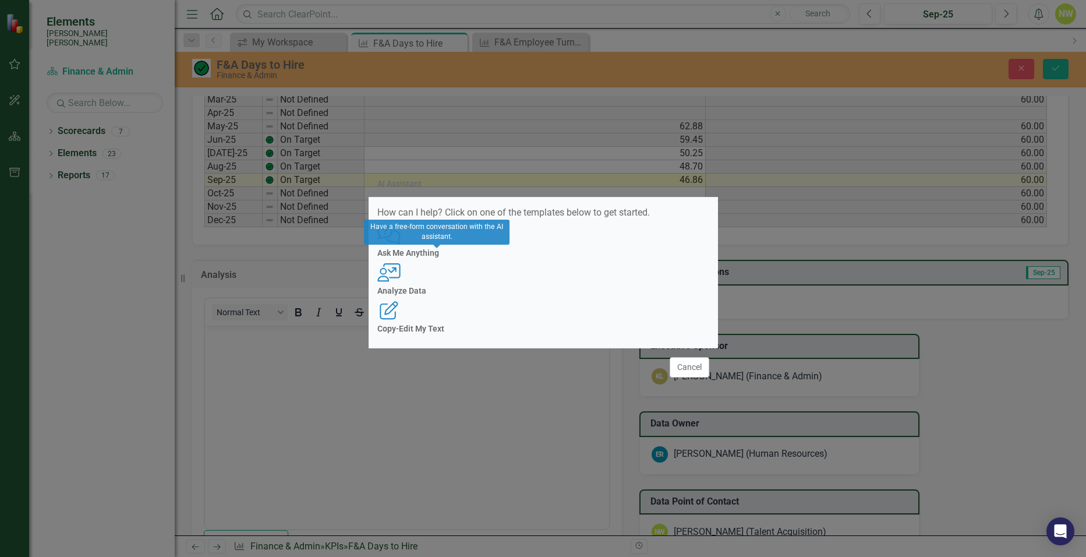
click at [538, 285] on div "User with Chart Analyze Data" at bounding box center [543, 279] width 332 height 32
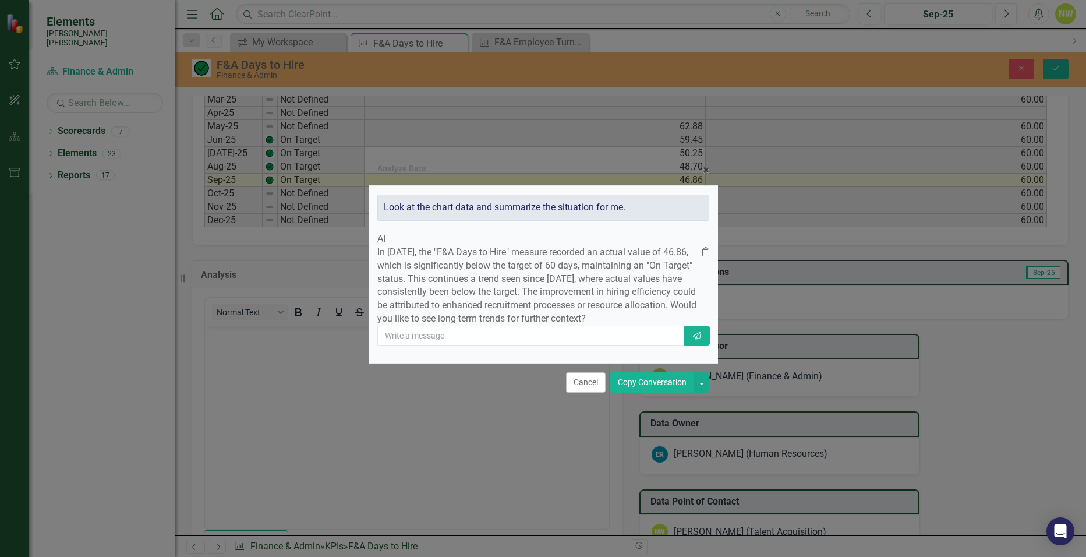
click at [634, 392] on button "Copy Conversation" at bounding box center [652, 382] width 84 height 20
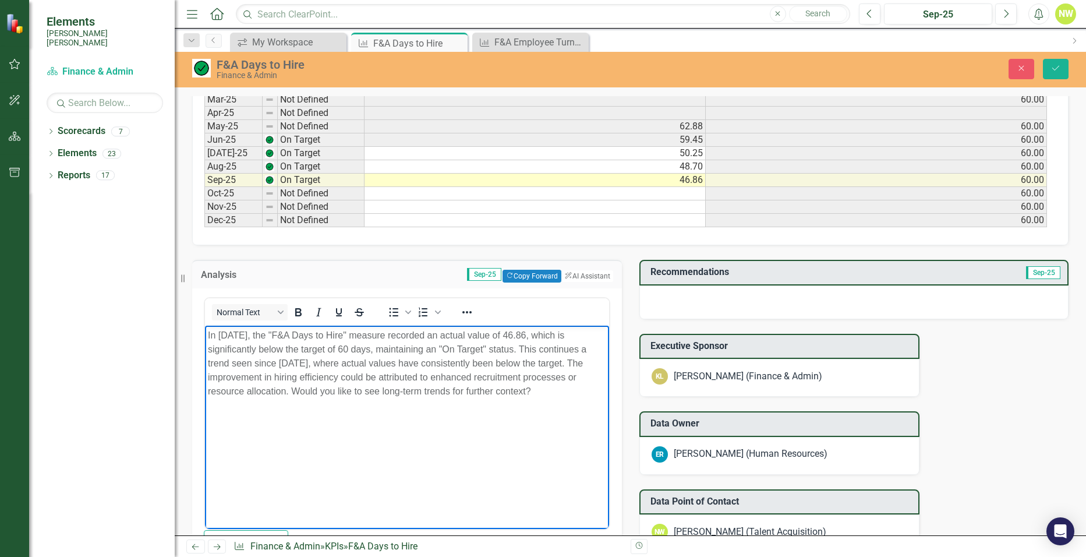
drag, startPoint x: 292, startPoint y: 390, endPoint x: 545, endPoint y: 395, distance: 253.3
click at [545, 395] on p "In [DATE], the "F&A Days to Hire" measure recorded an actual value of 46.86, wh…" at bounding box center [407, 363] width 398 height 70
click at [731, 277] on h3 "Recommendations" at bounding box center [792, 272] width 284 height 10
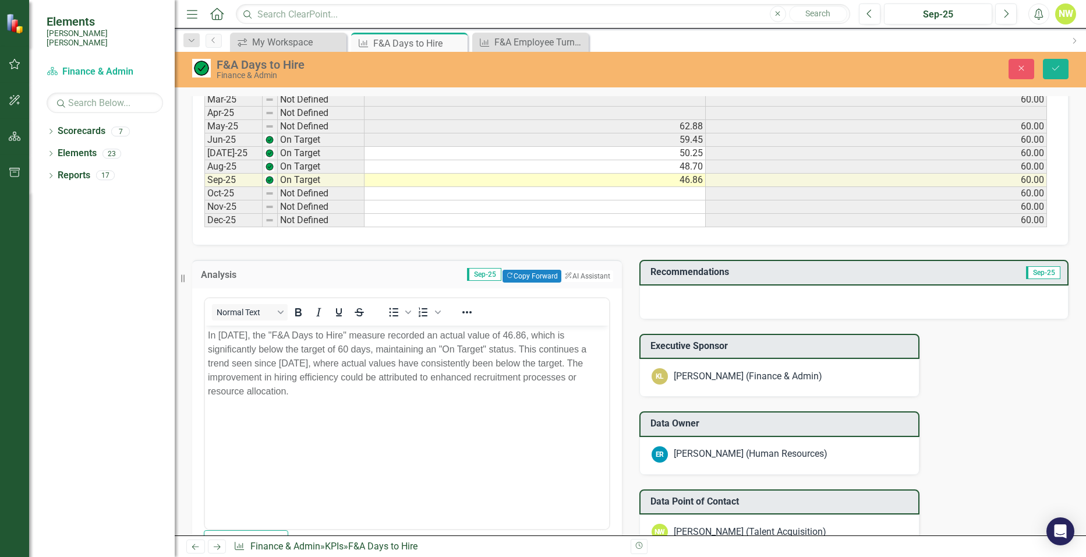
click at [944, 267] on td "Sep-25" at bounding box center [997, 273] width 128 height 19
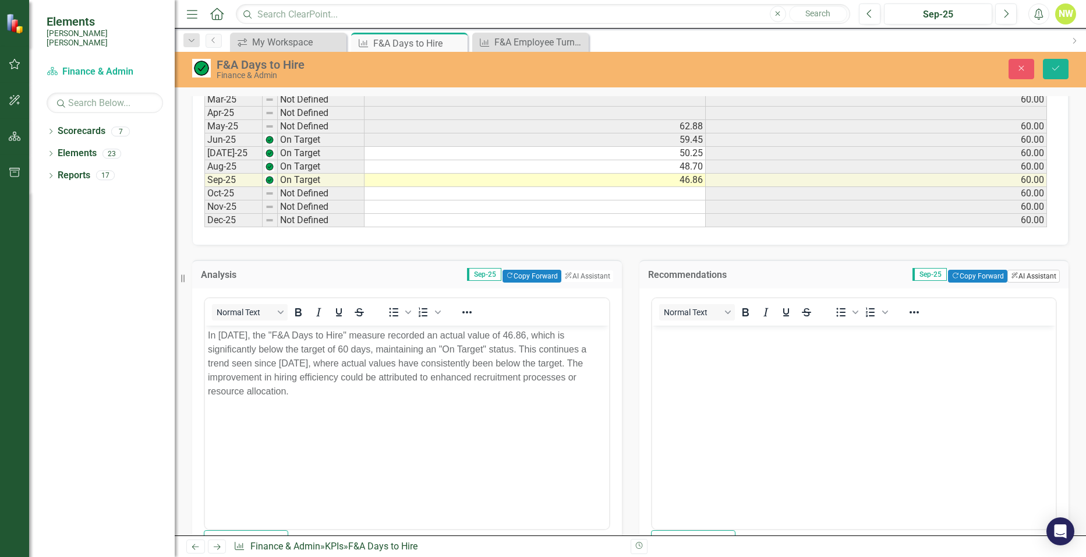
click at [1021, 275] on button "ClearPoint AI AI Assistant" at bounding box center [1033, 276] width 52 height 13
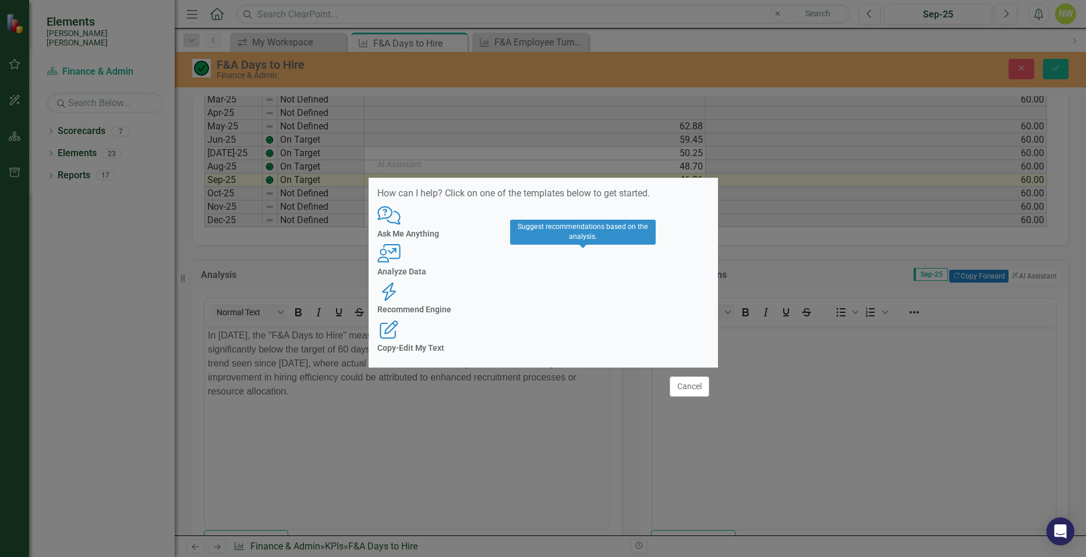
click at [401, 282] on icon "Recommend Engine" at bounding box center [389, 291] width 24 height 19
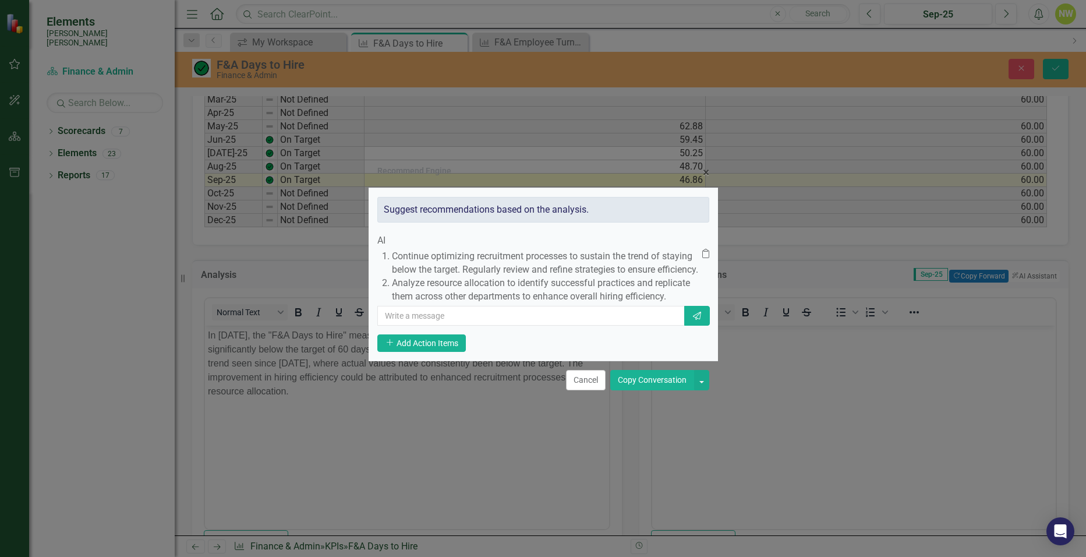
click at [639, 390] on button "Copy Conversation" at bounding box center [652, 380] width 84 height 20
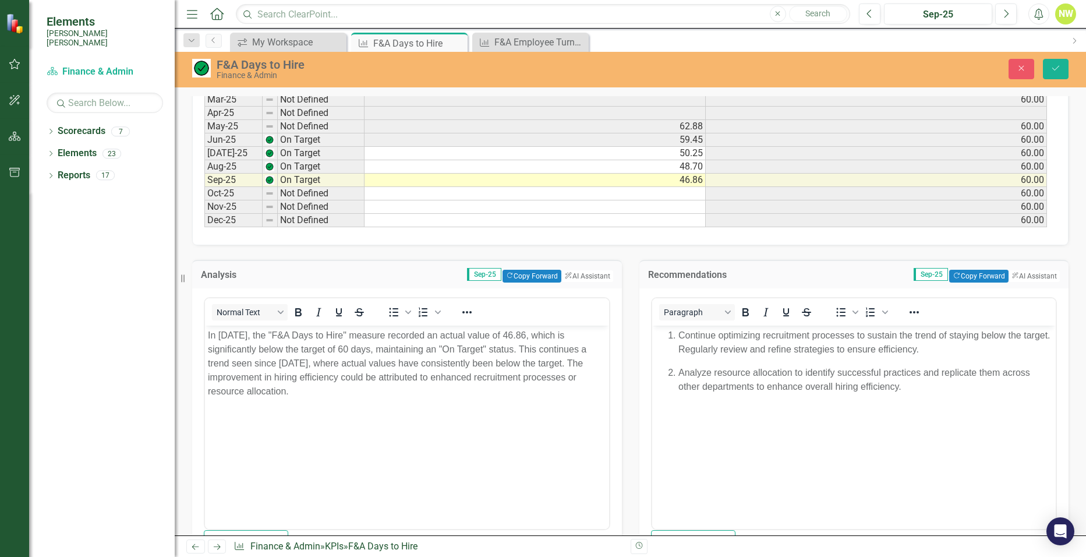
scroll to position [408, 0]
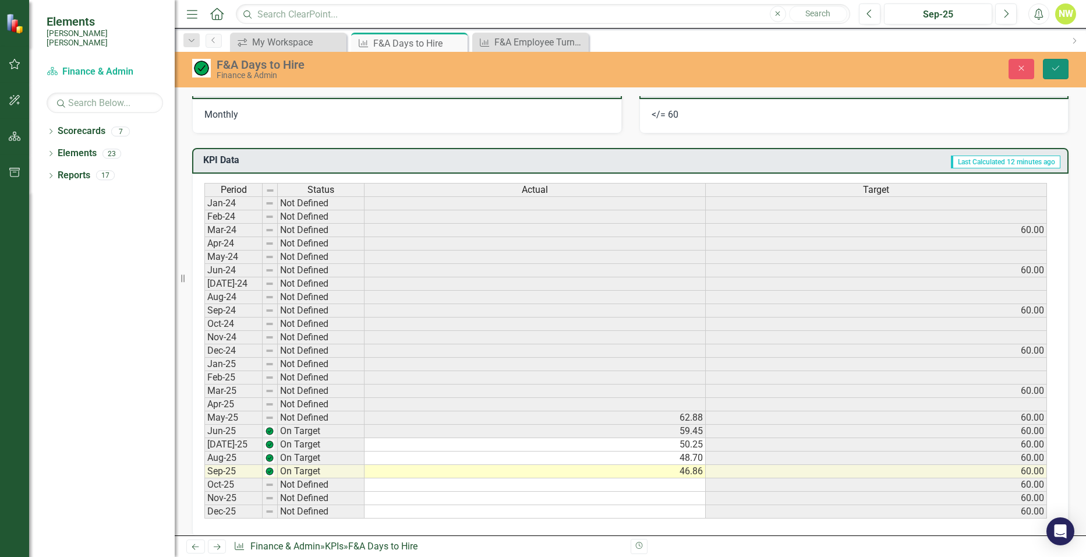
click at [1047, 66] on button "Save" at bounding box center [1056, 69] width 26 height 20
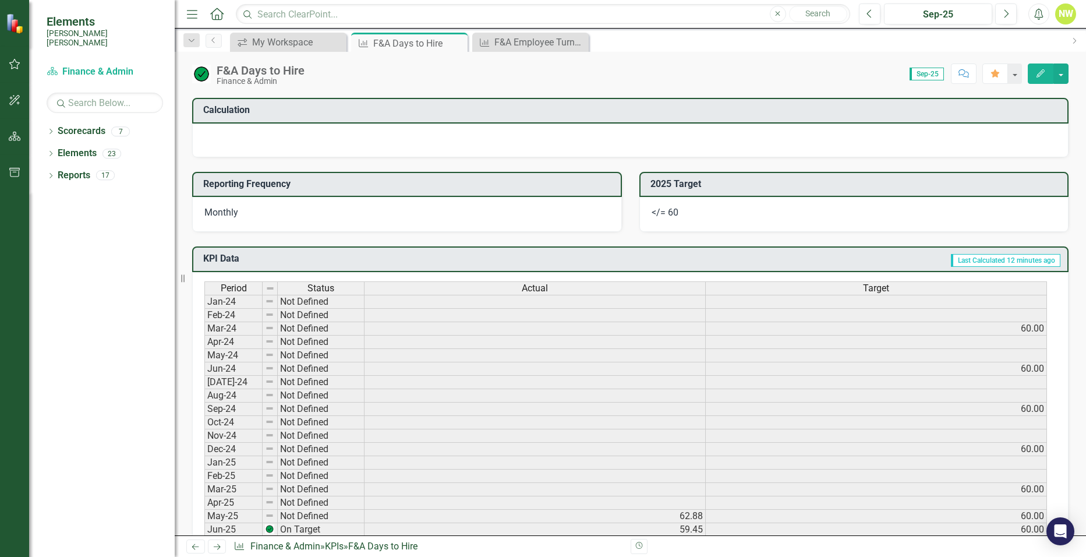
scroll to position [292, 0]
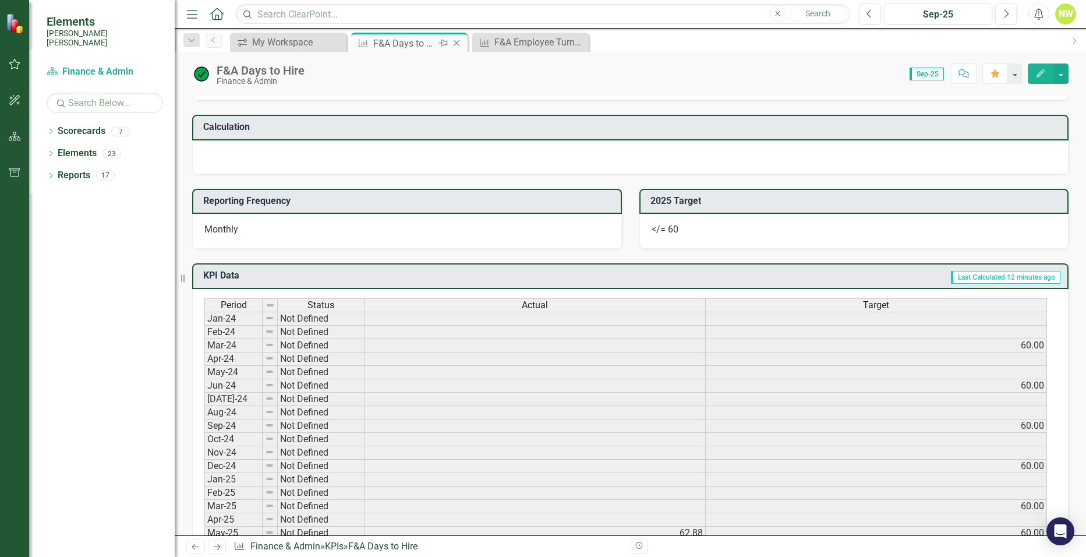
click at [456, 45] on icon "Close" at bounding box center [457, 42] width 12 height 9
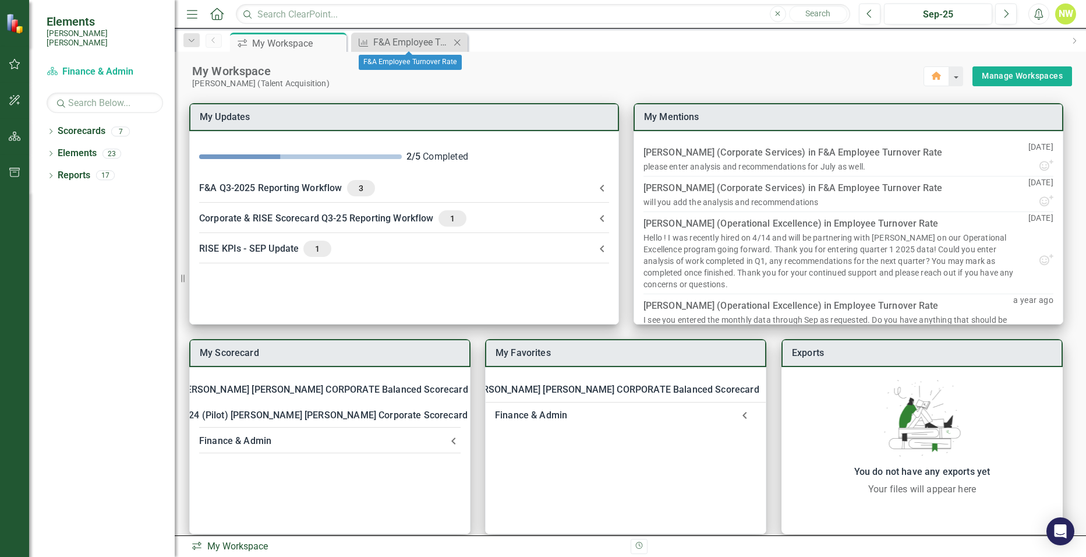
click at [460, 41] on icon "Close" at bounding box center [457, 42] width 12 height 9
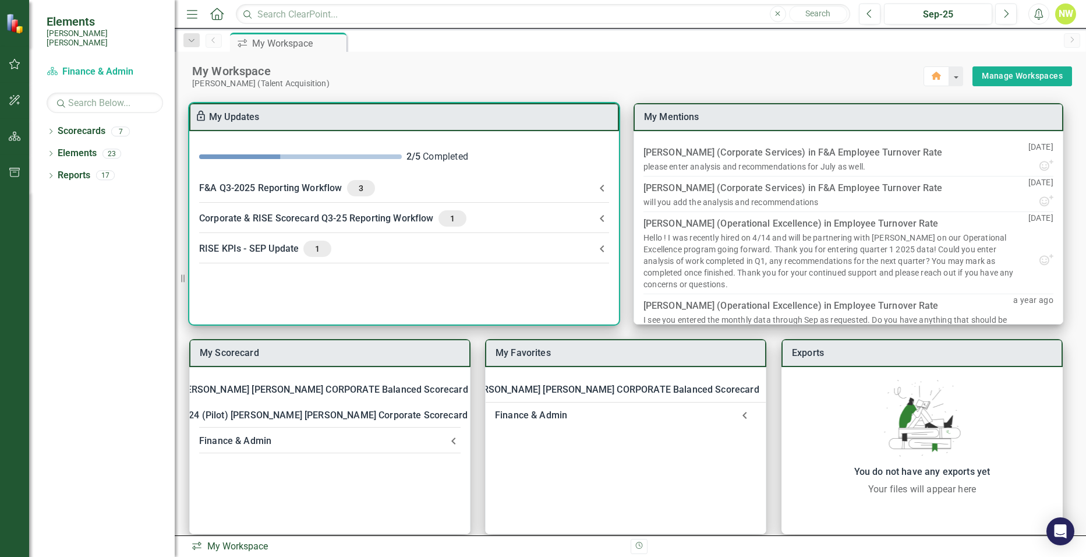
click at [275, 246] on div "RISE KPIs - SEP Update 1" at bounding box center [397, 248] width 396 height 16
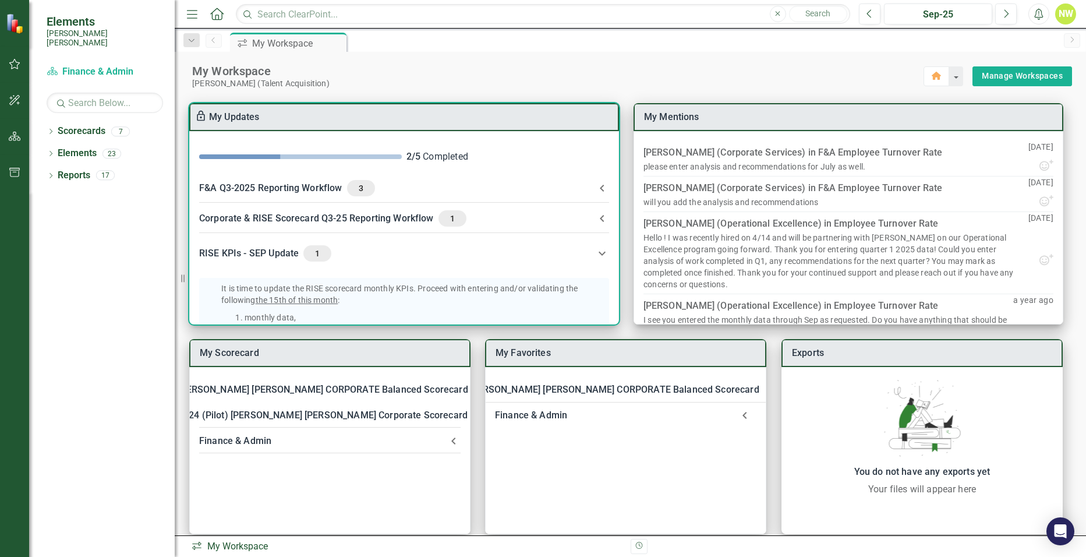
click at [277, 214] on div "Corporate & RISE Scorecard Q3-25 Reporting Workflow 1" at bounding box center [397, 218] width 396 height 16
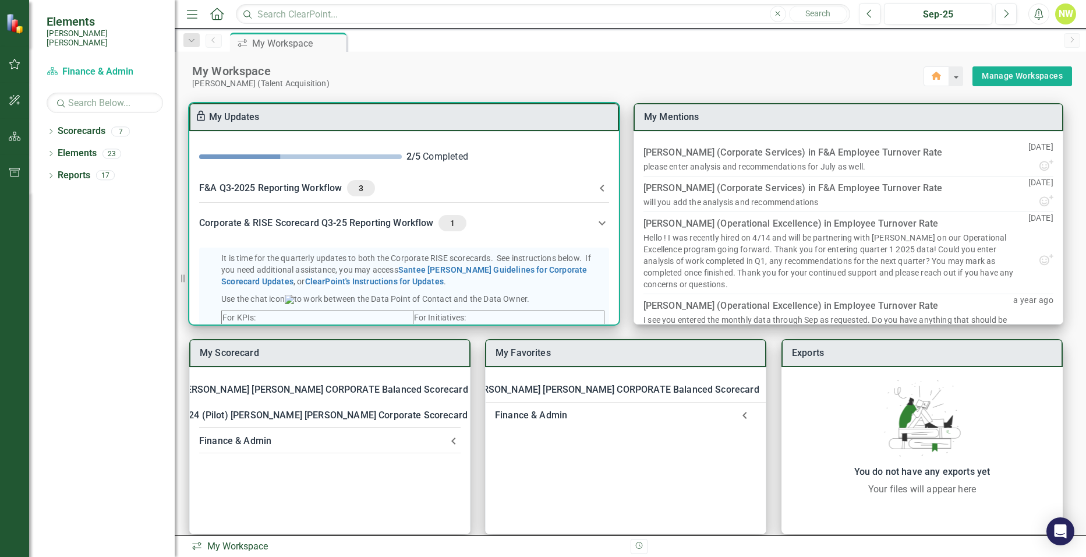
click at [279, 186] on div "F&A Q3-2025 Reporting Workflow 3" at bounding box center [397, 188] width 396 height 16
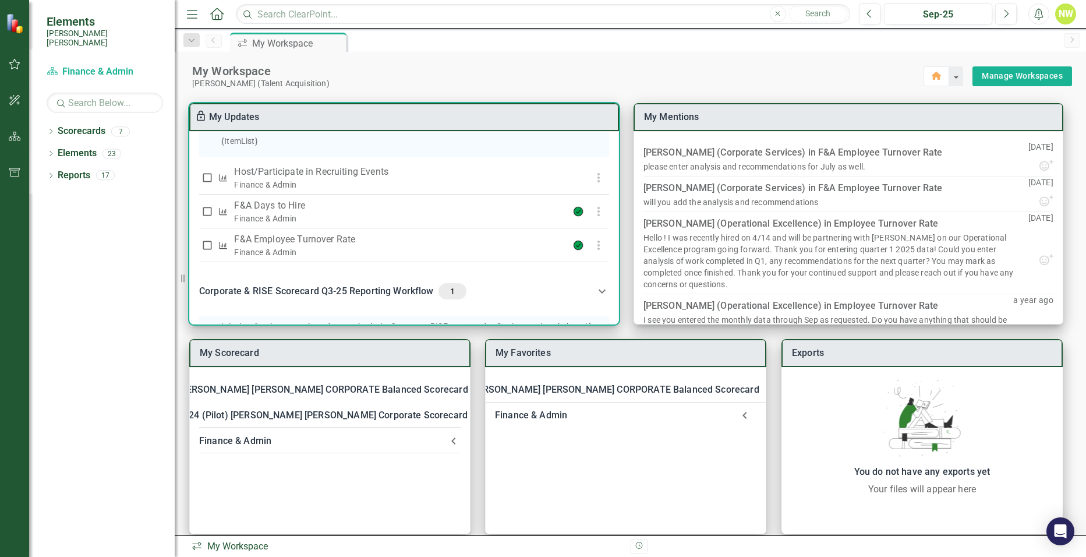
scroll to position [291, 0]
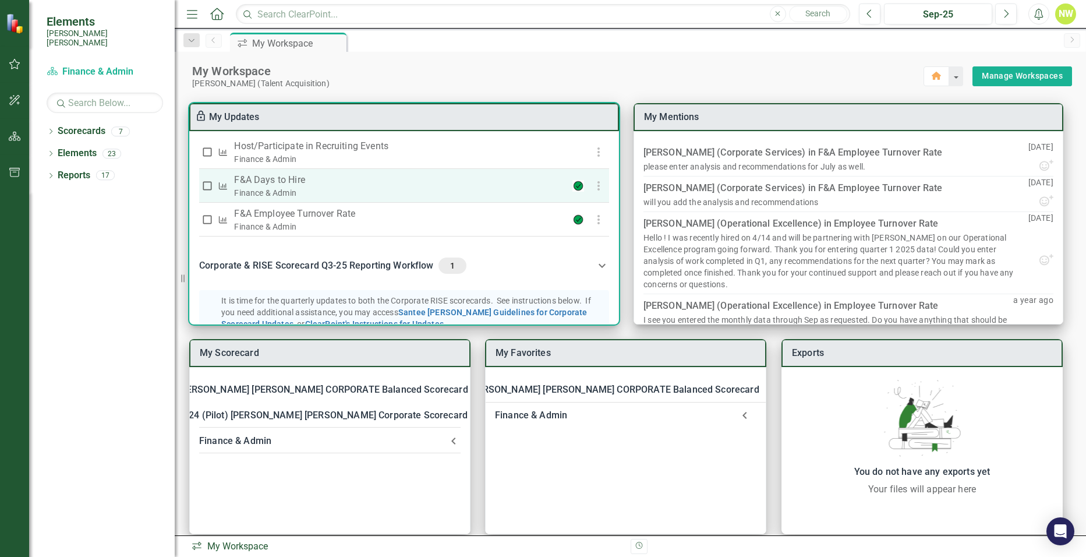
click at [207, 192] on input "checkbox" at bounding box center [207, 186] width 12 height 12
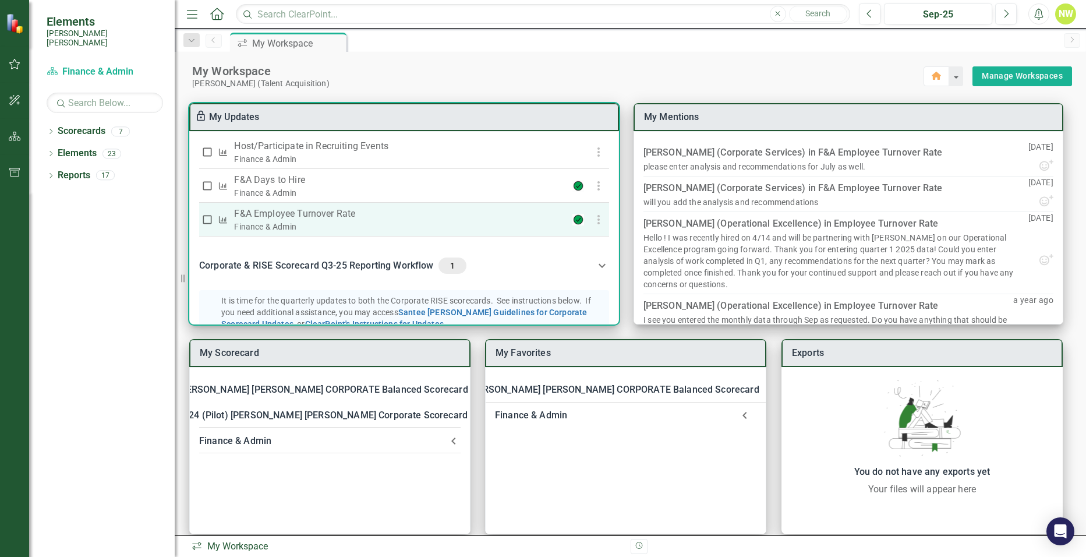
checkbox input "true"
click at [207, 225] on input "checkbox" at bounding box center [207, 220] width 12 height 12
checkbox input "true"
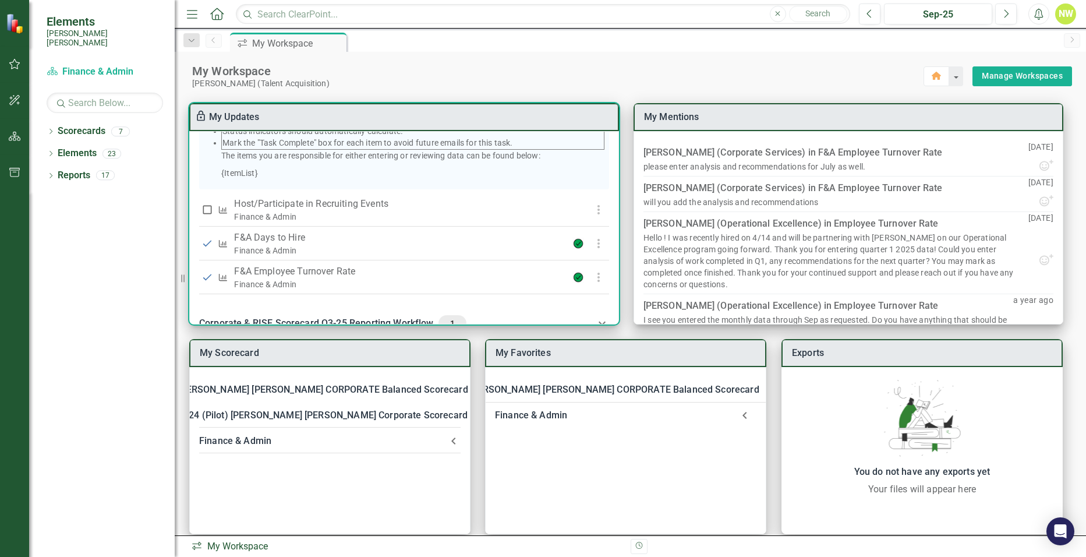
scroll to position [233, 0]
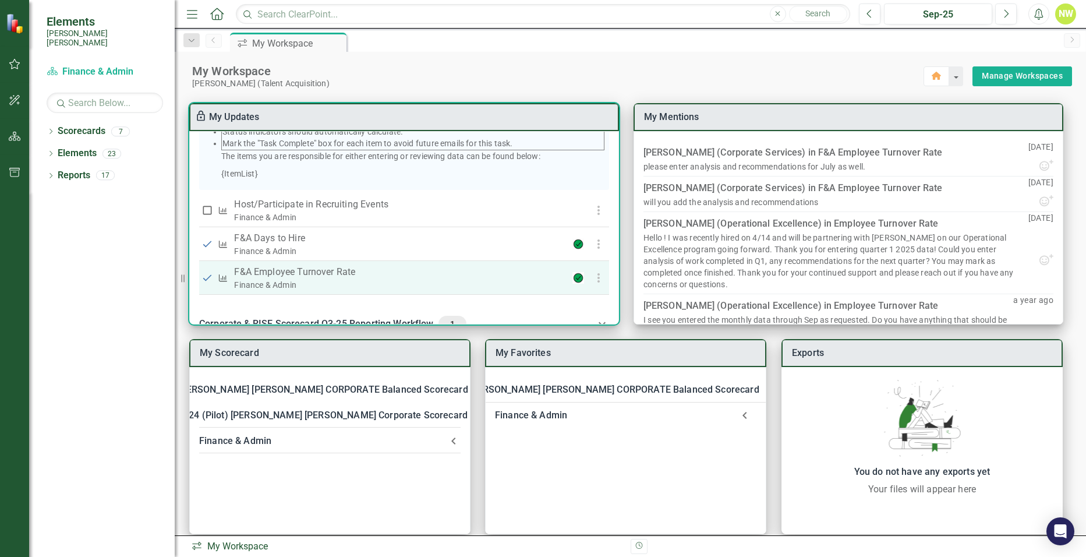
click at [328, 278] on p "F&A Employee Turnover Rate​" at bounding box center [390, 272] width 312 height 14
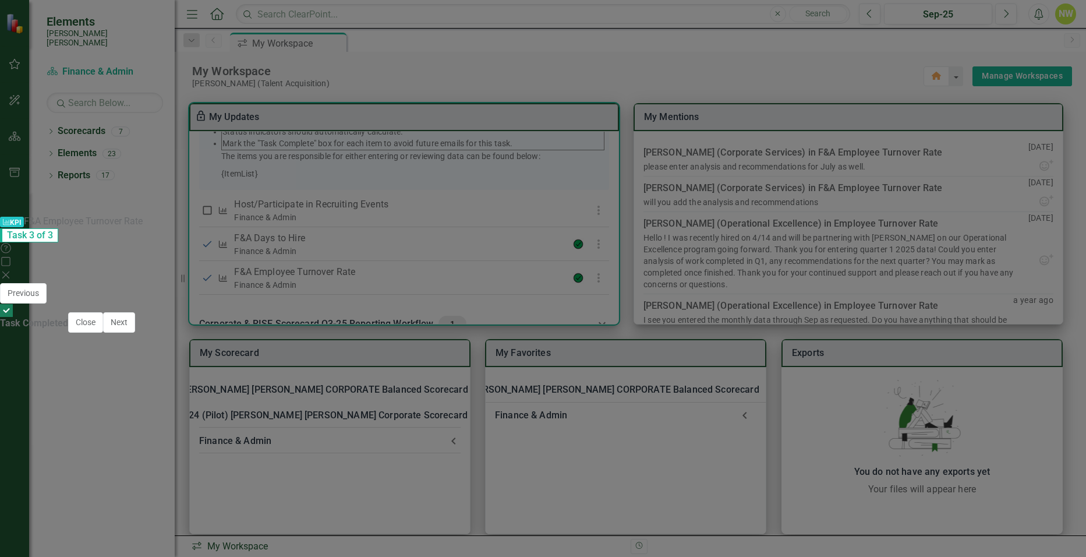
scroll to position [699, 0]
click at [526, 497] on span "Sep-25" at bounding box center [509, 503] width 34 height 13
click at [521, 516] on div at bounding box center [275, 533] width 517 height 34
click at [535, 516] on div at bounding box center [275, 533] width 517 height 34
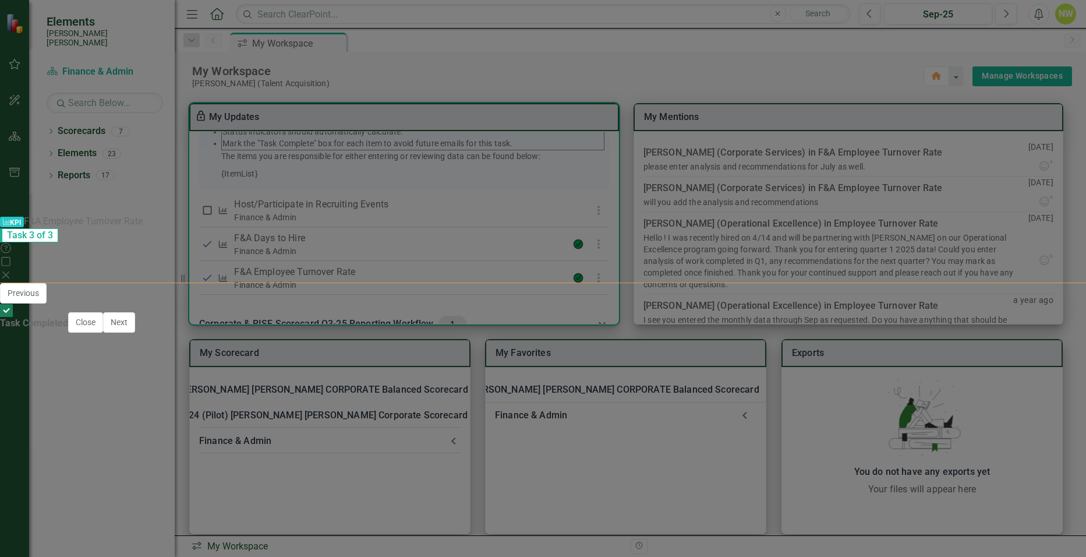
click at [525, 501] on button "ClearPoint AI AI Assistant" at bounding box center [499, 507] width 52 height 13
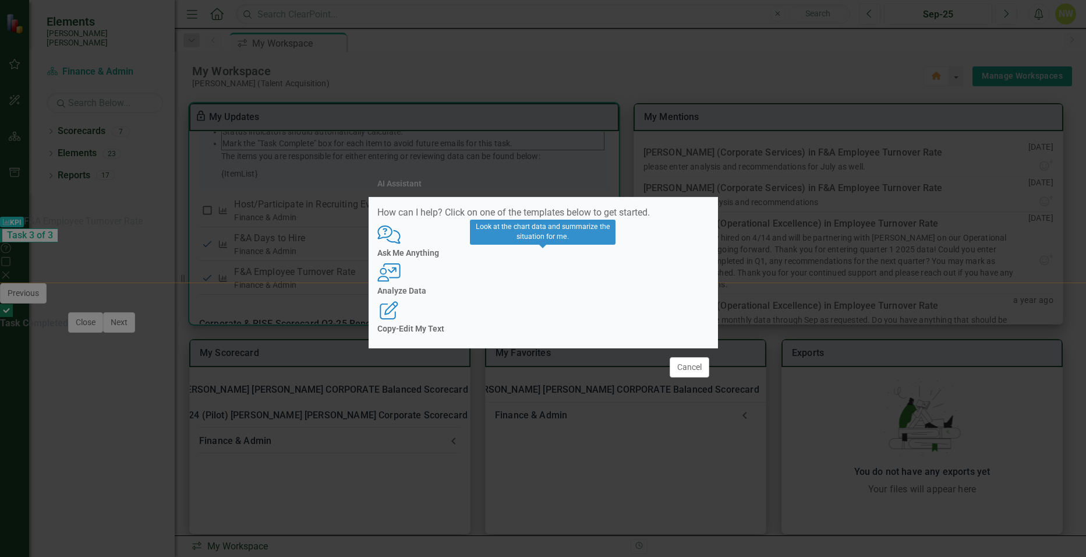
click at [401, 276] on icon "User with Chart" at bounding box center [389, 272] width 24 height 19
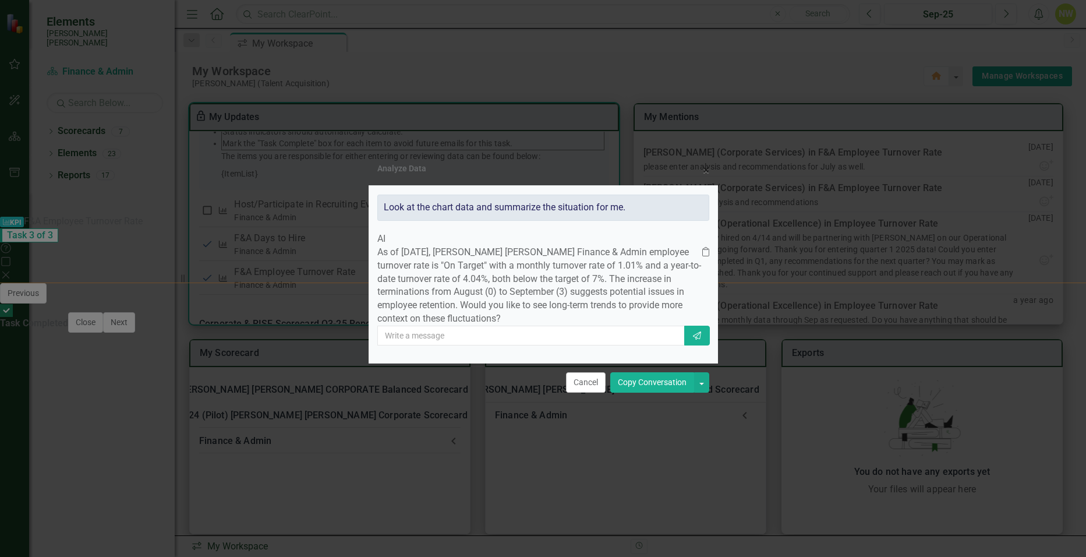
click at [642, 392] on button "Copy Conversation" at bounding box center [652, 382] width 84 height 20
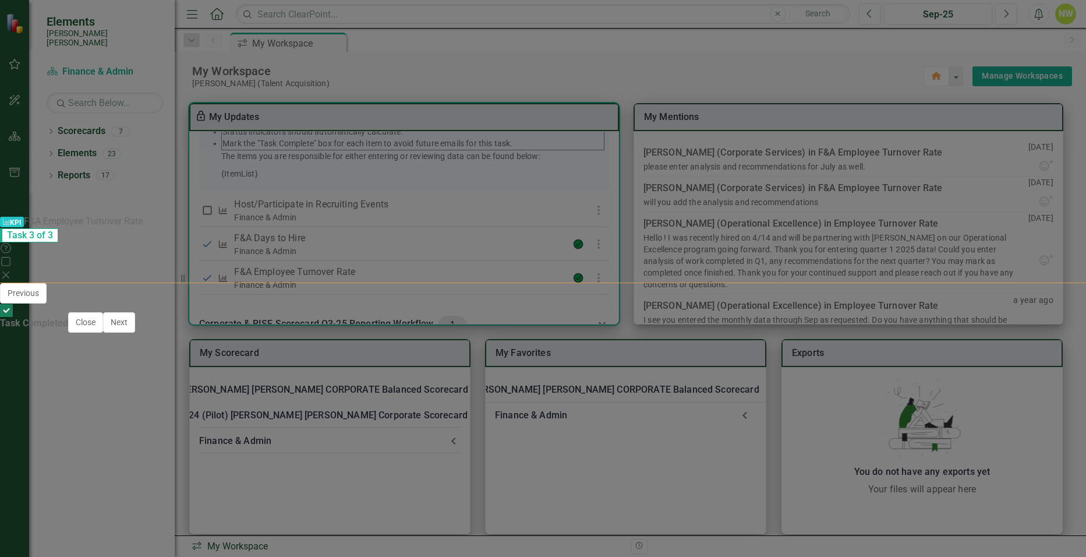
drag, startPoint x: 75, startPoint y: 606, endPoint x: 439, endPoint y: 604, distance: 364.5
click at [1018, 516] on div at bounding box center [810, 533] width 517 height 34
click at [1031, 498] on span "Sep-25" at bounding box center [1043, 504] width 34 height 13
click at [650, 516] on div at bounding box center [810, 533] width 517 height 34
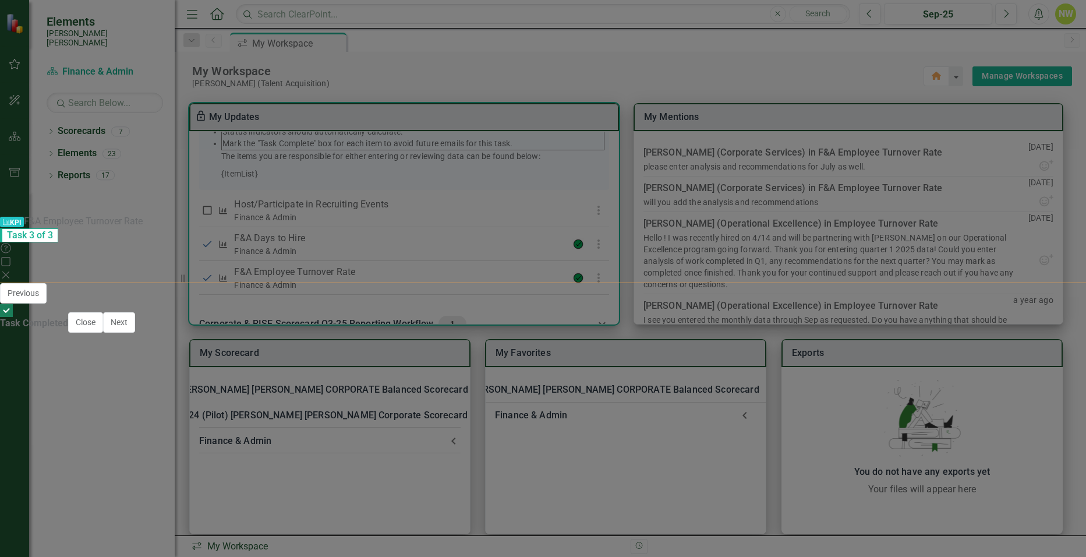
click at [650, 516] on div at bounding box center [810, 533] width 517 height 34
click at [1015, 501] on button "ClearPoint AI AI Assistant" at bounding box center [1033, 507] width 52 height 13
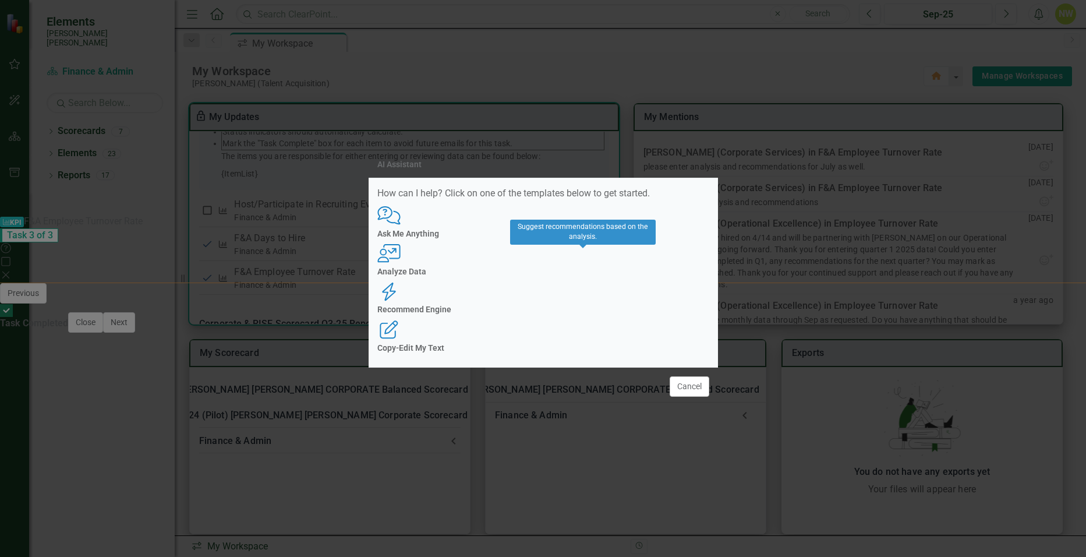
click at [583, 305] on h4 "Recommend Engine" at bounding box center [543, 309] width 332 height 9
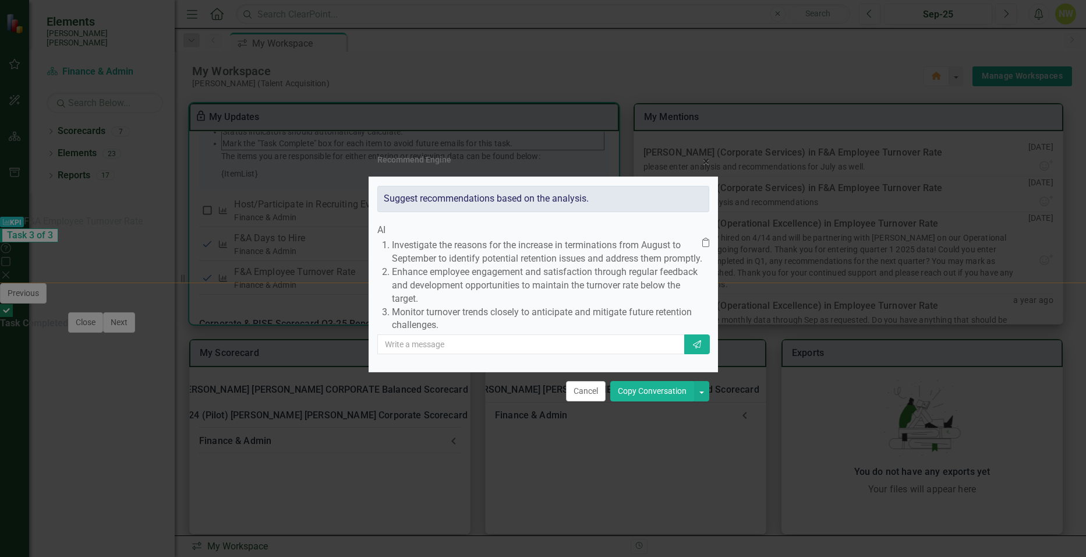
click at [646, 401] on button "Copy Conversation" at bounding box center [652, 391] width 84 height 20
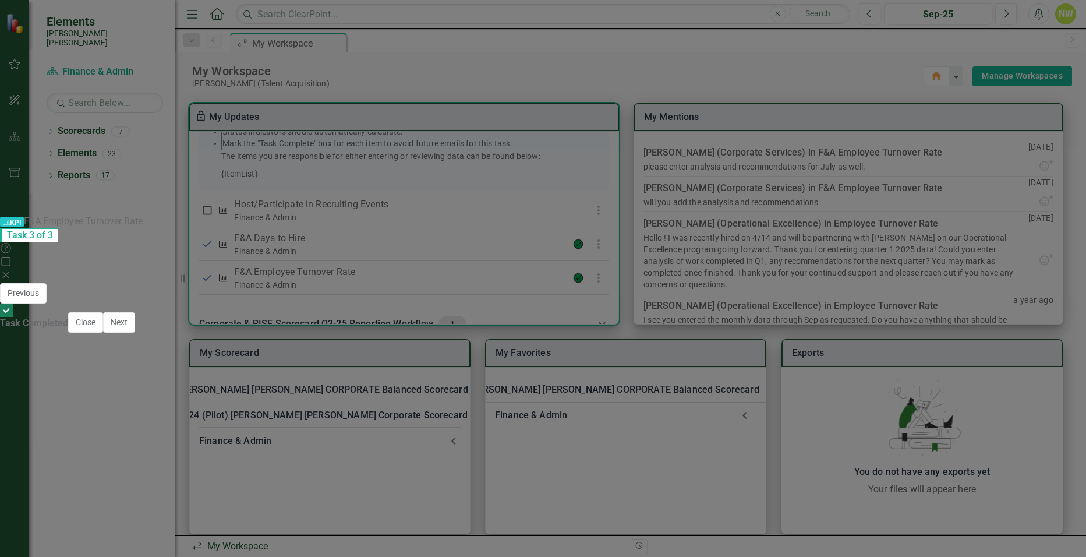
click at [1050, 289] on button "Save" at bounding box center [1056, 299] width 26 height 20
click at [13, 317] on div at bounding box center [6, 310] width 13 height 13
click at [16, 319] on input "Task Completed" at bounding box center [7, 310] width 18 height 18
checkbox input "false"
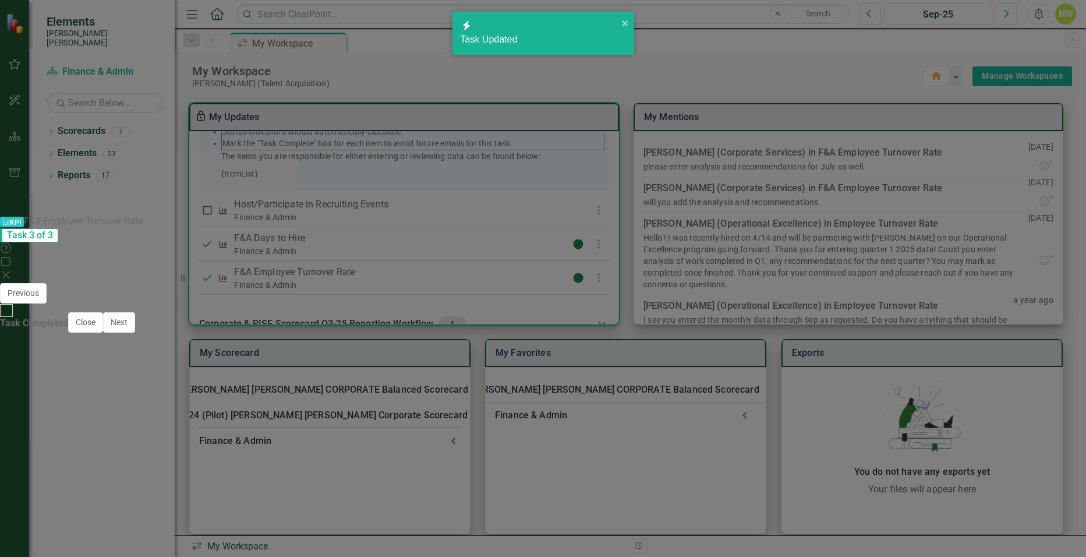
checkbox input "false"
click at [16, 319] on input "Task Completed" at bounding box center [7, 310] width 18 height 18
checkbox input "true"
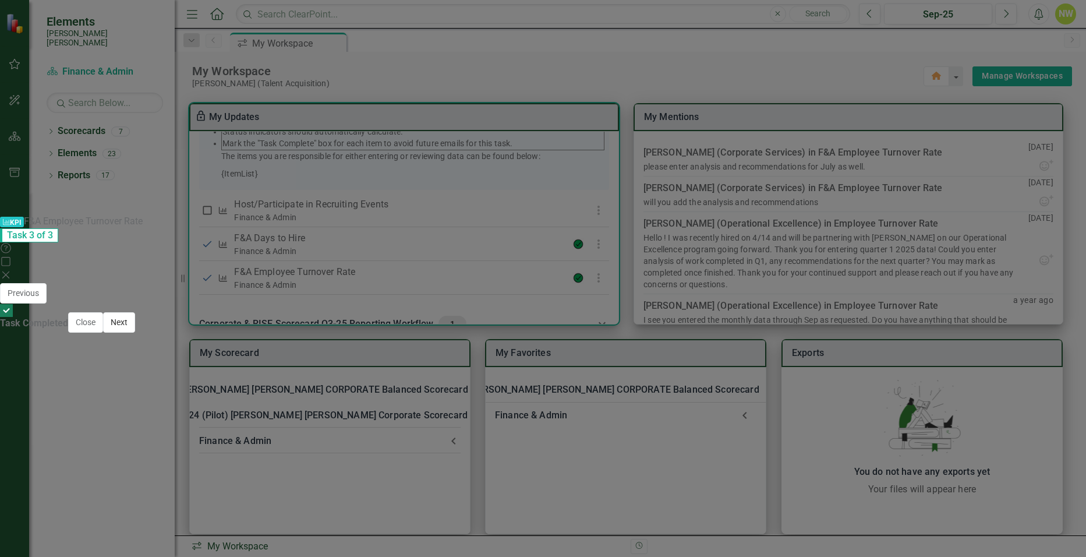
click at [135, 332] on button "Next" at bounding box center [119, 322] width 32 height 20
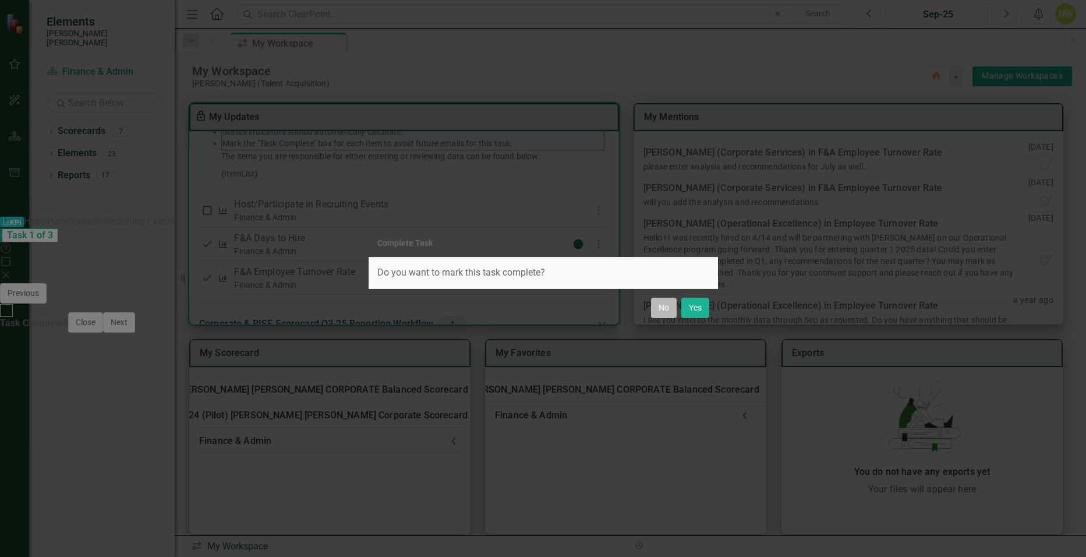
click at [655, 312] on button "No" at bounding box center [664, 308] width 26 height 20
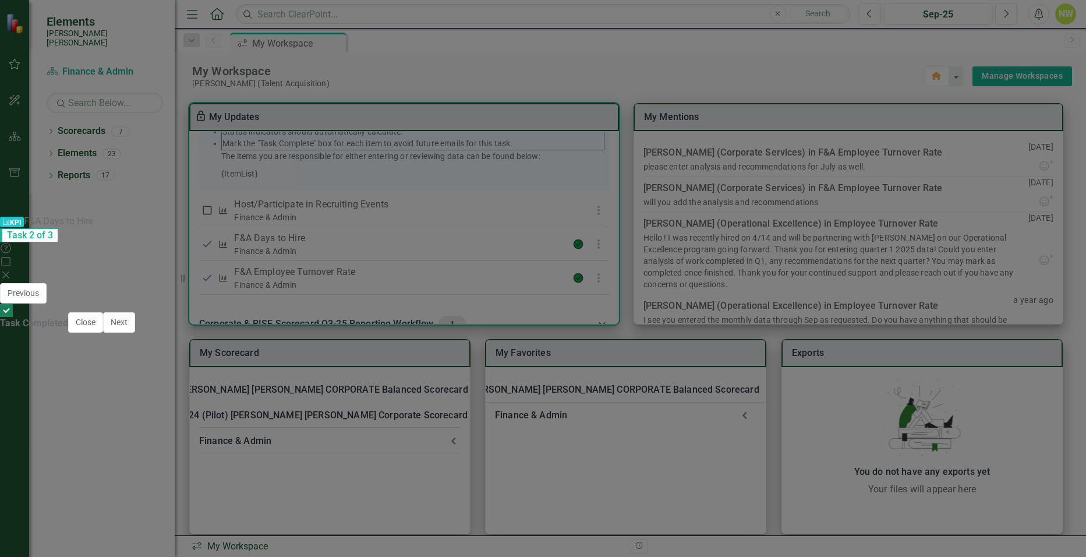
scroll to position [897, 0]
click at [135, 332] on button "Next" at bounding box center [119, 322] width 32 height 20
click at [12, 270] on icon "Close" at bounding box center [6, 274] width 12 height 9
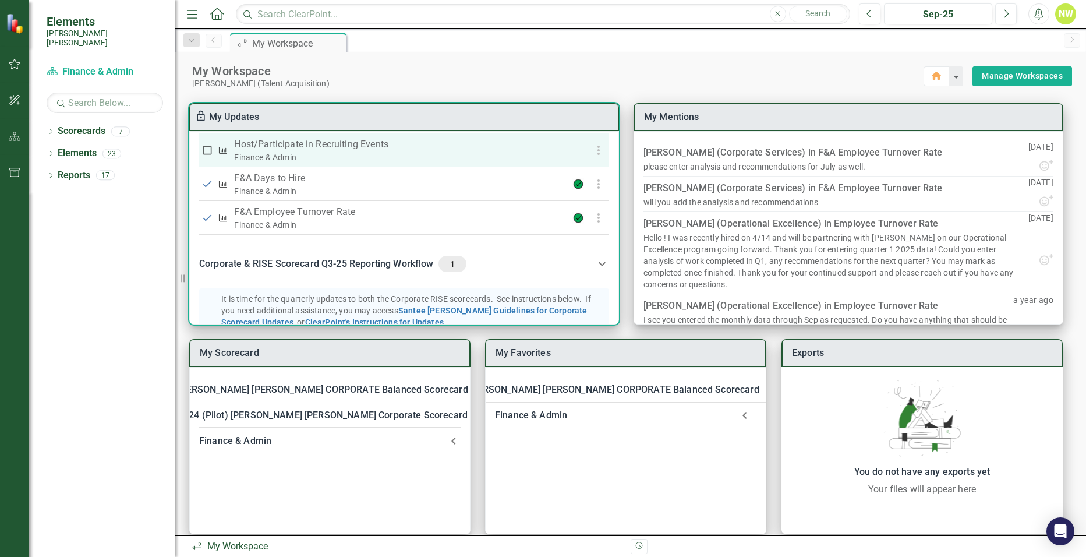
scroll to position [233, 0]
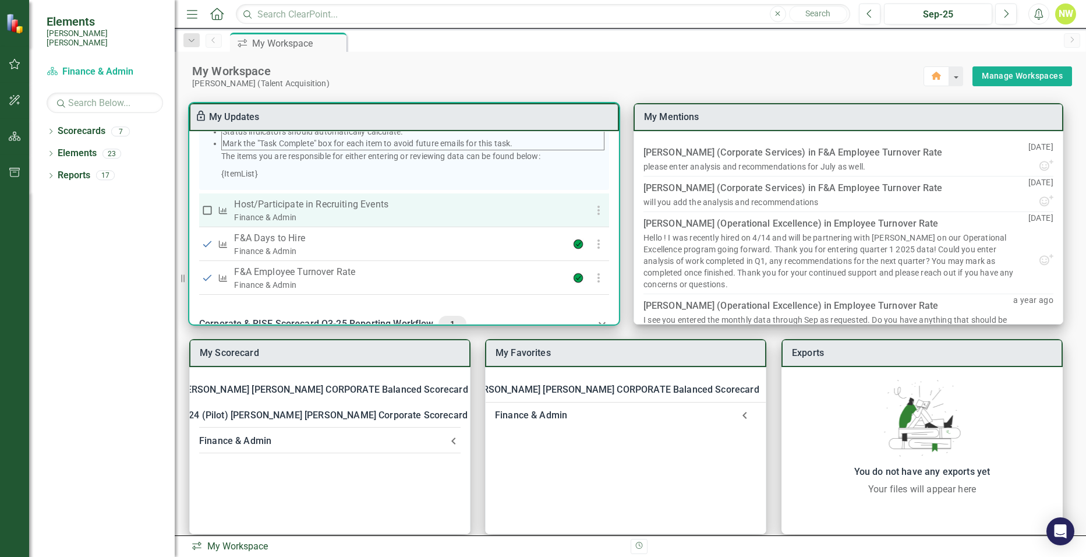
click at [332, 211] on p "Host/Participate in Recruiting Events" at bounding box center [390, 204] width 312 height 14
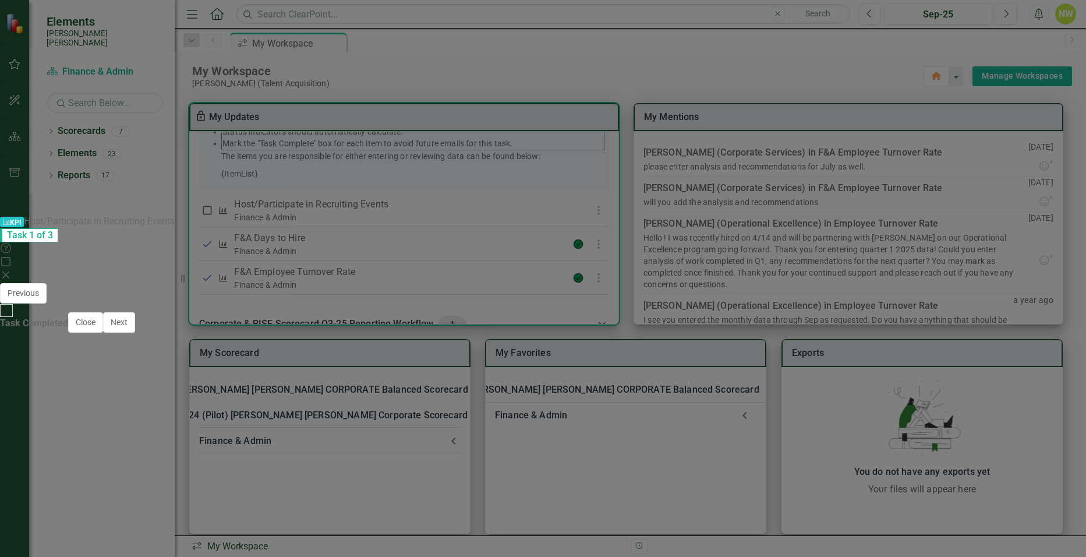
scroll to position [0, 0]
click at [12, 270] on icon "Close" at bounding box center [6, 274] width 12 height 9
